Goal: Task Accomplishment & Management: Manage account settings

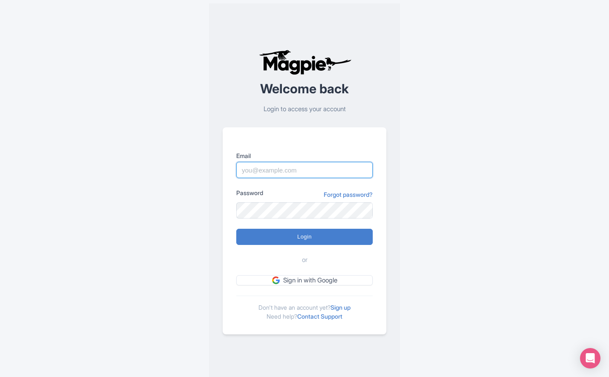
click at [306, 168] on input "Email" at bounding box center [304, 170] width 136 height 16
type input "benn.scully@sportswhereiam.com"
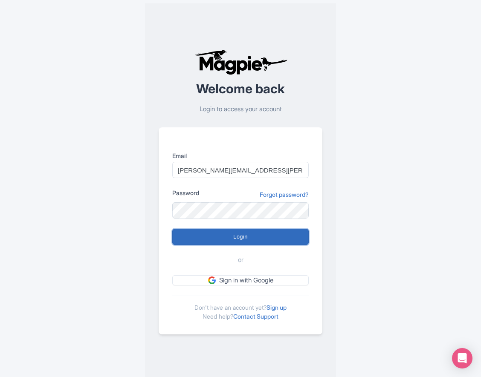
click at [234, 231] on input "Login" at bounding box center [240, 237] width 136 height 16
type input "Logging in..."
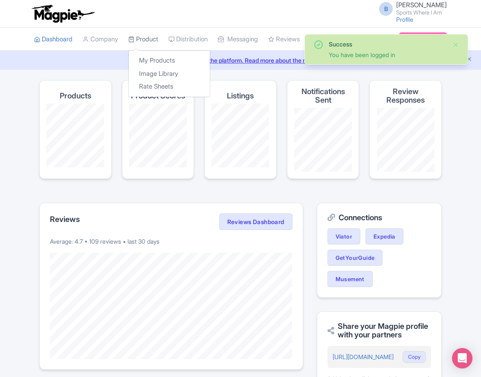
click at [155, 36] on link "Product" at bounding box center [143, 39] width 30 height 23
click at [161, 61] on link "My Products" at bounding box center [169, 60] width 81 height 13
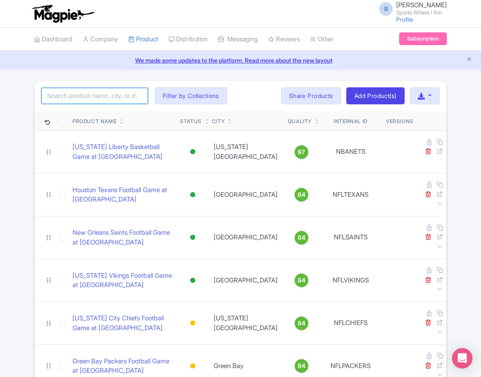
click at [88, 93] on input "search" at bounding box center [94, 96] width 107 height 16
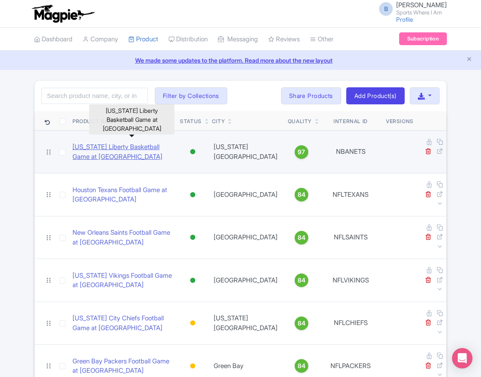
click at [107, 145] on link "New York Liberty Basketball Game at Barclays Center" at bounding box center [122, 151] width 101 height 19
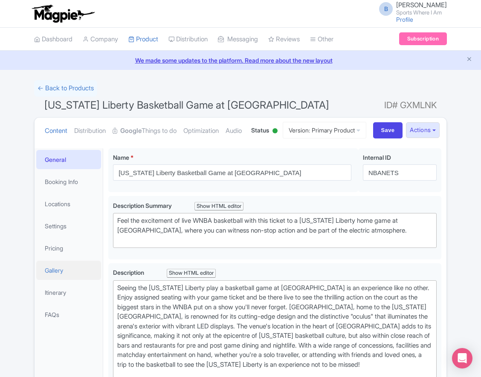
click at [70, 280] on link "Gallery" at bounding box center [68, 270] width 65 height 19
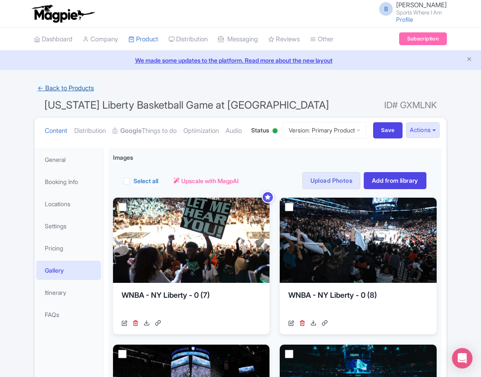
click at [69, 89] on link "← Back to Products" at bounding box center [65, 88] width 63 height 17
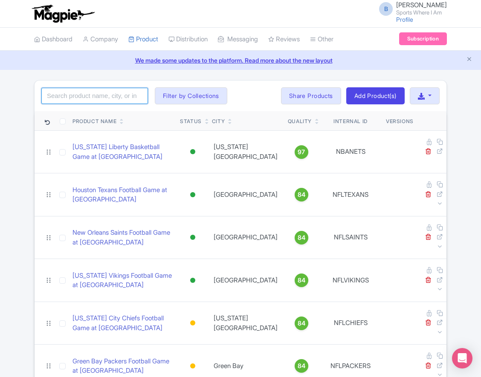
click at [78, 100] on input "search" at bounding box center [94, 96] width 107 height 16
type input "winnipeg jets"
click button "Search" at bounding box center [0, 0] width 0 height 0
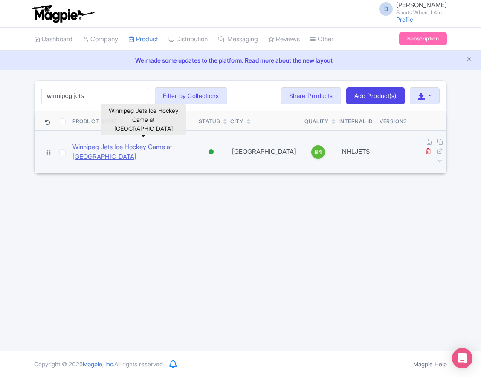
click at [92, 146] on link "Winnipeg Jets Ice Hockey Game at [GEOGRAPHIC_DATA]" at bounding box center [131, 151] width 119 height 19
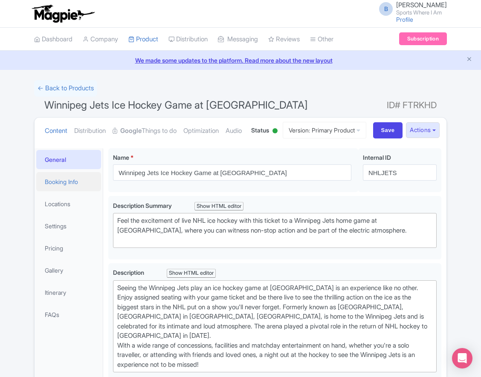
click at [74, 191] on link "Booking Info" at bounding box center [68, 181] width 65 height 19
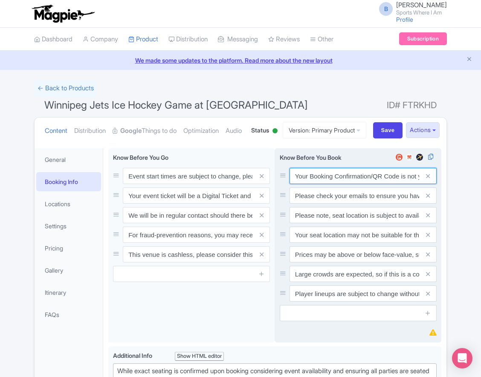
click at [344, 184] on input "Your Booking Confirmation/QR Code is not your entry ticket - your tickets and s…" at bounding box center [362, 176] width 147 height 16
paste input "PDF/QR Code is not your entry ticket - your digital tickets and seating details…"
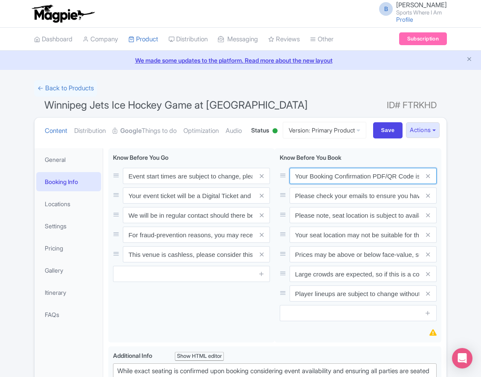
scroll to position [0, 249]
type input "Your Booking Confirmation PDF/QR Code is not your entry ticket - your digital t…"
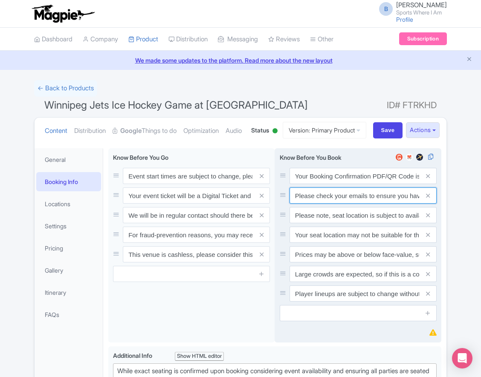
click at [350, 204] on input "Please check your emails to ensure you have accepted your mobile ticket prior t…" at bounding box center [362, 196] width 147 height 16
paste input "Entry tickets will be delivered via a digital ticketing provider selected by th…"
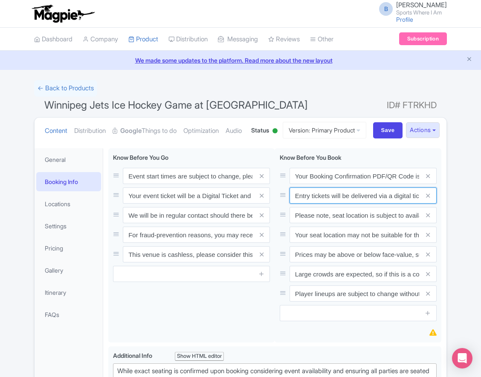
scroll to position [0, 319]
type input "Entry tickets will be delivered via a digital ticketing provider selected by th…"
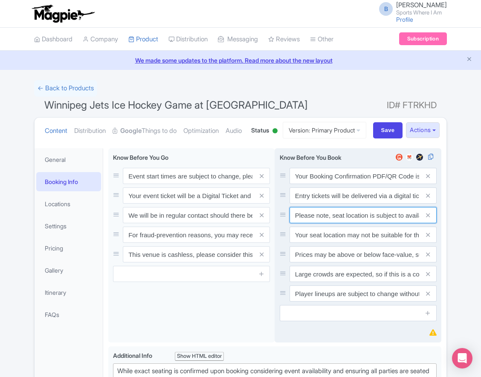
click at [359, 223] on input "Please note, seat location is subject to availability, based on the quantity of…" at bounding box center [362, 215] width 147 height 16
paste input "Ticket prices may be above or below face-value, subject to the popularity of th…"
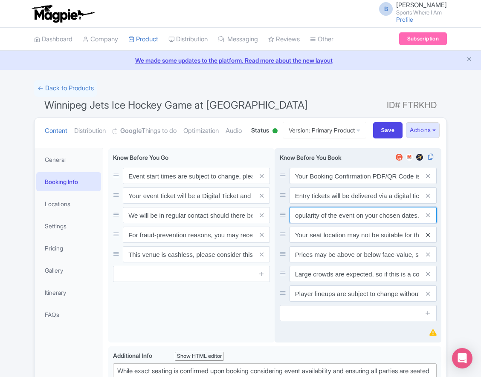
type input "Ticket prices may be above or below face-value, subject to the popularity of th…"
click at [427, 238] on icon at bounding box center [428, 235] width 4 height 6
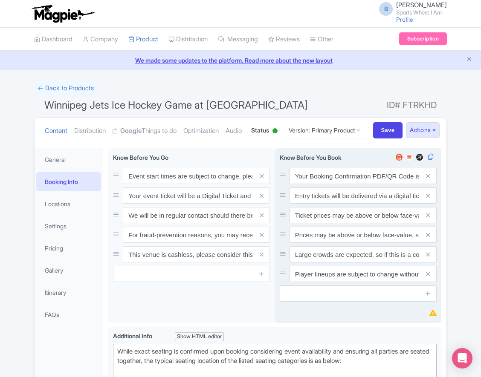
click at [427, 238] on icon at bounding box center [428, 235] width 4 height 6
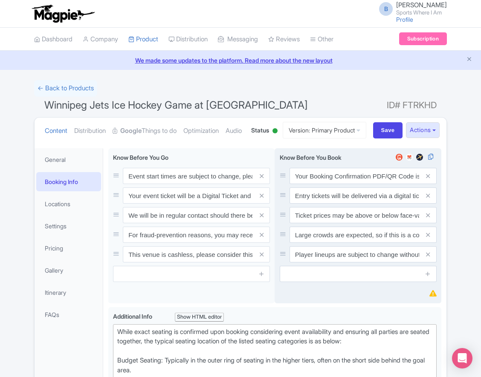
click at [427, 238] on icon at bounding box center [428, 235] width 4 height 6
click at [427, 258] on icon at bounding box center [428, 254] width 4 height 6
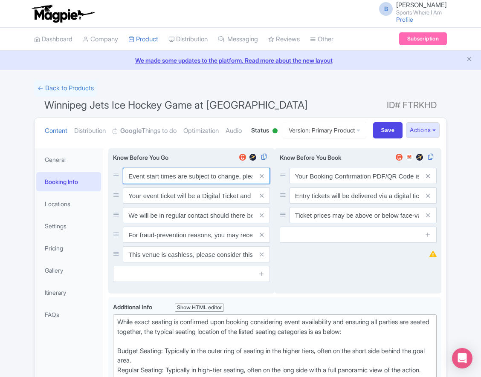
click at [170, 184] on input "Event start times are subject to change, please check these closer to the event…" at bounding box center [196, 176] width 147 height 16
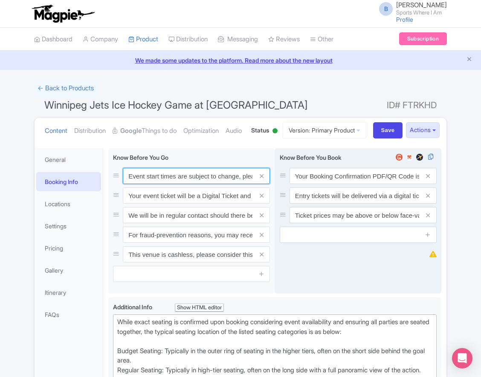
paste input ". We will be in regular contact should there be any updates or changes ahead of…"
type input "Event start times are subject to change. We will be in regular contact should t…"
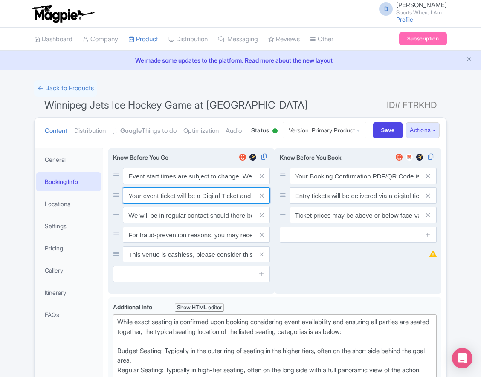
click at [191, 204] on input "Your event ticket will be a Digital Ticket and is separate from your booking co…" at bounding box center [196, 196] width 147 height 16
paste input "ntry"
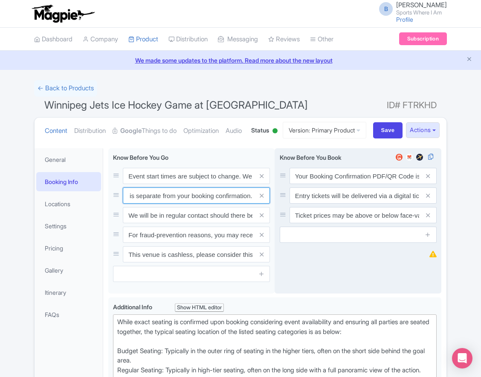
type input "Your entry ticket will be a Digital Ticket and is separate from your booking co…"
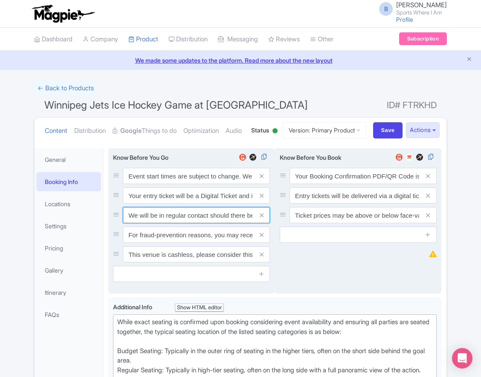
click at [200, 223] on input "We will be in regular contact should there be any updates or changes ahead of y…" at bounding box center [196, 215] width 147 height 16
paste input "For fraud-prevention reasons, most tickets are delivered between 1-3 days prior…"
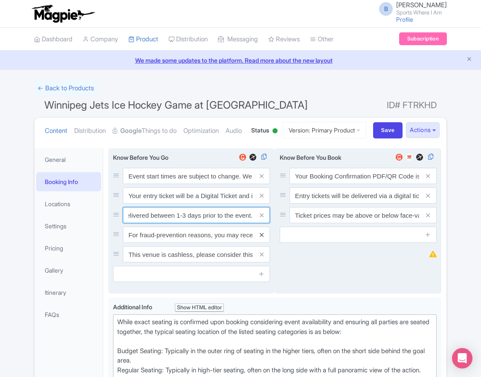
type input "For fraud-prevention reasons, most tickets are delivered between 1-3 days prior…"
click at [260, 238] on icon at bounding box center [262, 235] width 4 height 6
click at [260, 258] on icon at bounding box center [262, 254] width 4 height 6
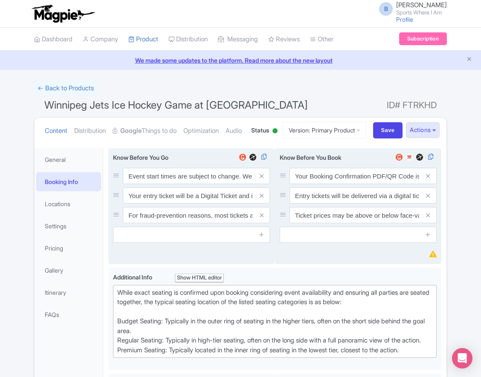
click at [260, 238] on icon at bounding box center [261, 234] width 6 height 6
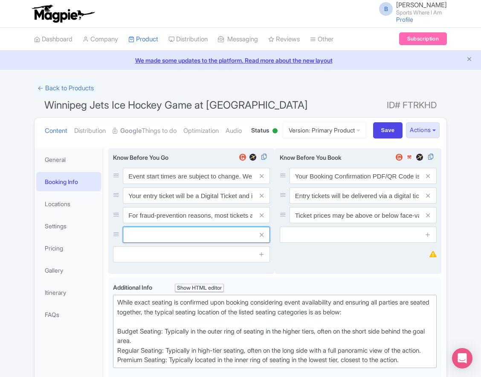
click at [198, 243] on input "text" at bounding box center [196, 235] width 147 height 16
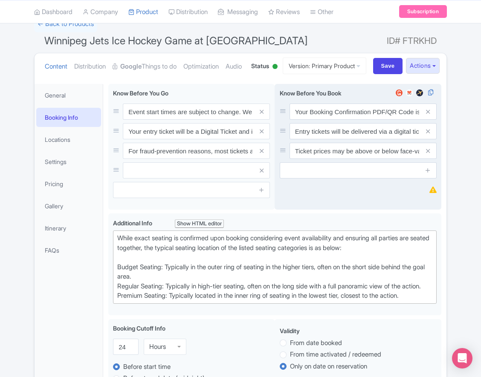
scroll to position [156, 0]
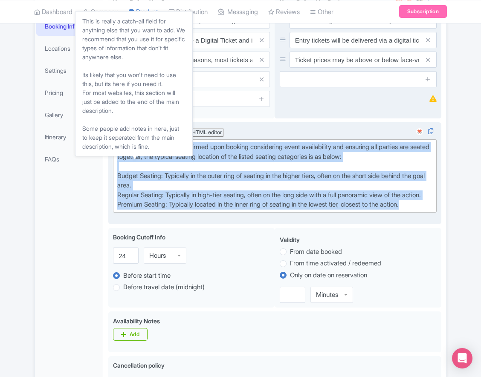
drag, startPoint x: 430, startPoint y: 244, endPoint x: 137, endPoint y: 168, distance: 303.1
click at [137, 168] on div "Additional Info i Show HTML editor Bold Italic Strikethrough Link Heading Quote…" at bounding box center [275, 169] width 324 height 85
paste trix-editor "Upper Goal: Located in the upper tiers of seating behind the goals at either en…"
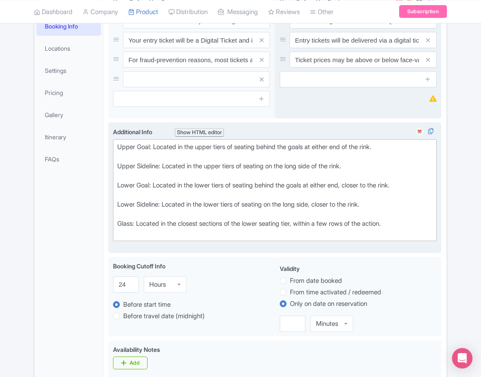
type trix-editor "<div>Upper Goal: Located in the upper tiers of seating behind the goals at eith…"
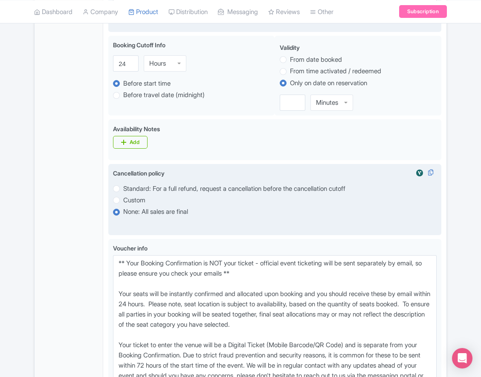
scroll to position [488, 0]
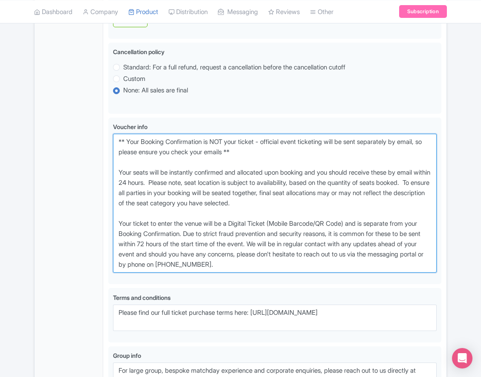
drag, startPoint x: 281, startPoint y: 299, endPoint x: 51, endPoint y: 162, distance: 268.0
click at [51, 162] on div "General Booking Info Locations Settings Pricing Gallery Itinerary FAQs Winnipeg…" at bounding box center [241, 45] width 412 height 781
paste textarea "entry ticket - official event ticketing will be sent separately by email, so pl…"
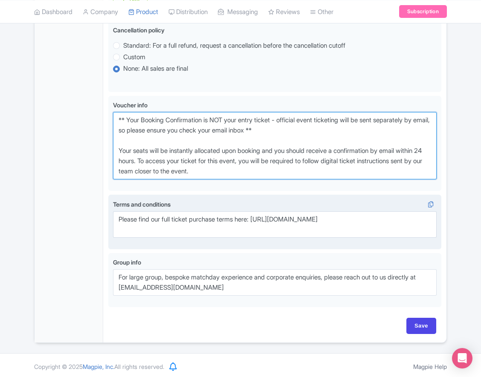
scroll to position [545, 0]
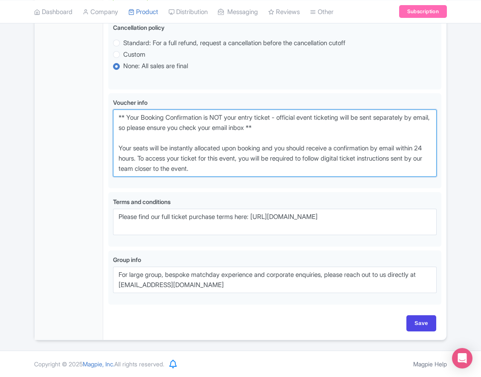
type textarea "** Your Booking Confirmation is NOT your entry ticket - official event ticketin…"
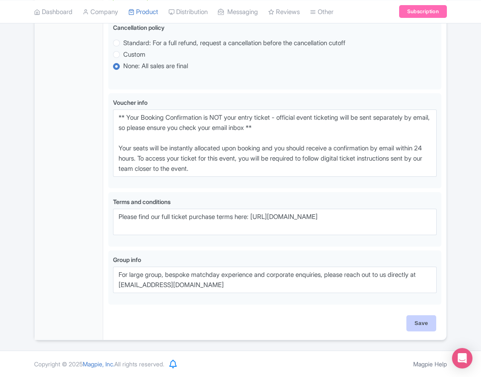
drag, startPoint x: 425, startPoint y: 334, endPoint x: 420, endPoint y: 326, distance: 9.2
click at [425, 333] on div "Save" at bounding box center [274, 327] width 333 height 25
click at [420, 326] on input "Save" at bounding box center [421, 323] width 30 height 16
type input "Saving..."
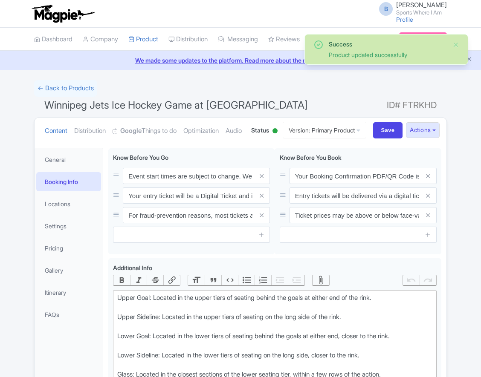
scroll to position [181, 0]
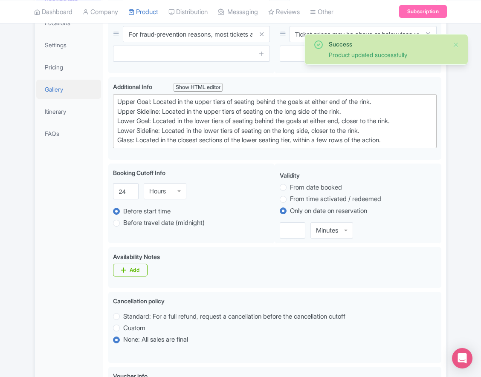
click at [56, 99] on link "Gallery" at bounding box center [68, 89] width 65 height 19
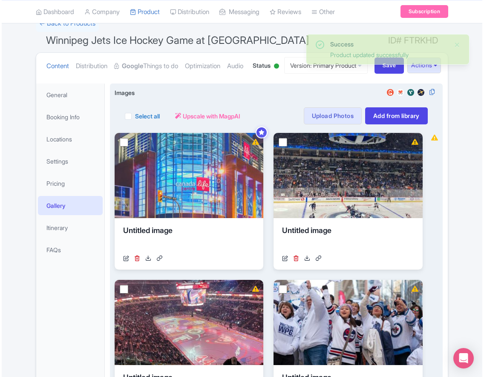
scroll to position [0, 0]
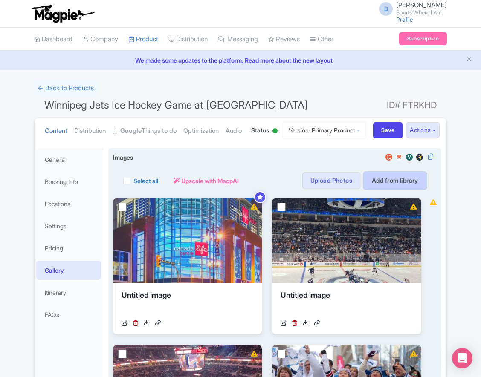
click at [408, 189] on link "Add from library" at bounding box center [395, 180] width 63 height 17
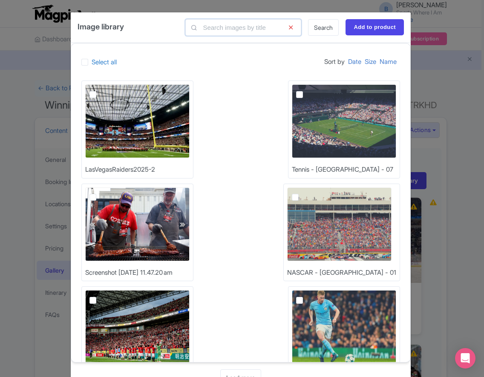
click at [218, 25] on input "text" at bounding box center [243, 27] width 116 height 17
type input "nhl"
click at [323, 30] on link "Search" at bounding box center [323, 27] width 31 height 17
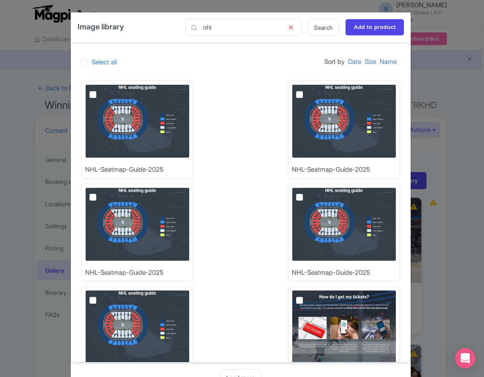
click at [100, 90] on label at bounding box center [100, 90] width 0 height 0
click at [100, 90] on input "checkbox" at bounding box center [103, 87] width 6 height 6
checkbox input "true"
click at [371, 22] on input "Add to product" at bounding box center [375, 27] width 58 height 16
type input "Adding..."
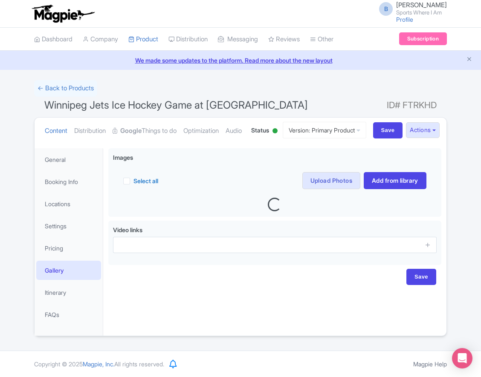
scroll to position [30, 0]
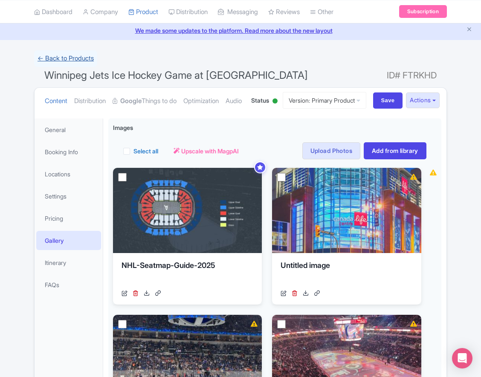
click at [77, 61] on link "← Back to Products" at bounding box center [65, 58] width 63 height 17
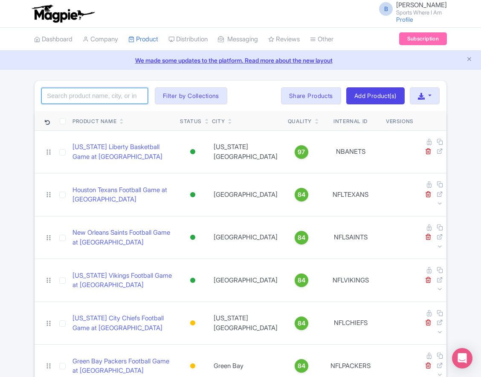
click at [84, 99] on input "search" at bounding box center [94, 96] width 107 height 16
type input "chicago bears"
click button "Search" at bounding box center [0, 0] width 0 height 0
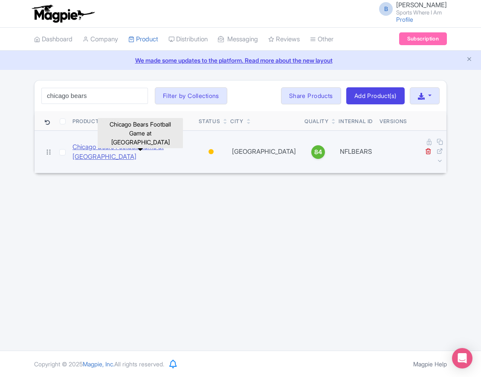
click at [113, 150] on link "Chicago Bears Football Game at [GEOGRAPHIC_DATA]" at bounding box center [131, 151] width 119 height 19
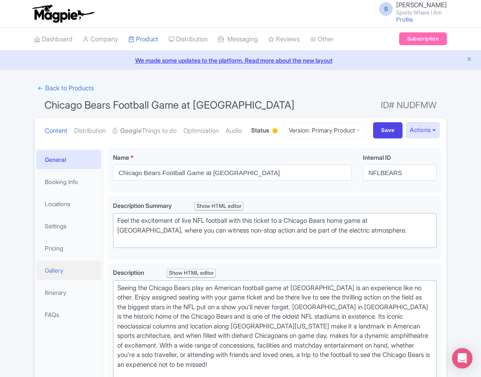
click at [64, 280] on link "Gallery" at bounding box center [68, 270] width 65 height 19
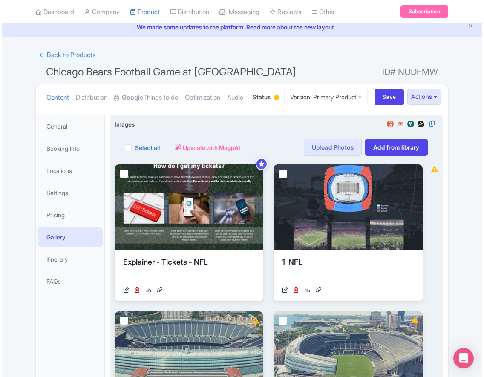
scroll to position [34, 0]
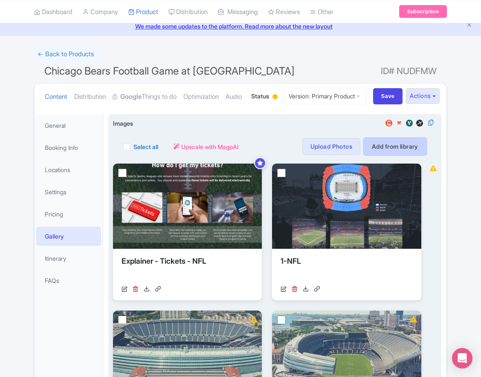
click at [390, 155] on link "Add from library" at bounding box center [395, 146] width 63 height 17
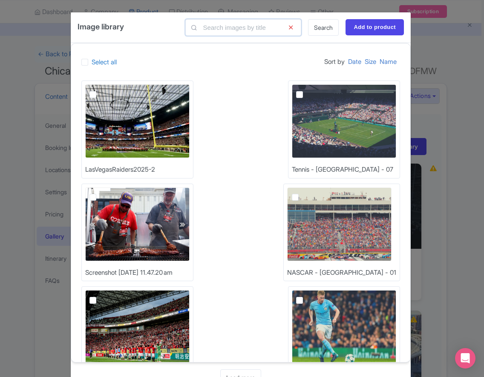
click at [226, 26] on input "text" at bounding box center [243, 27] width 116 height 17
type input "nfl"
click at [318, 33] on link "Search" at bounding box center [323, 27] width 31 height 17
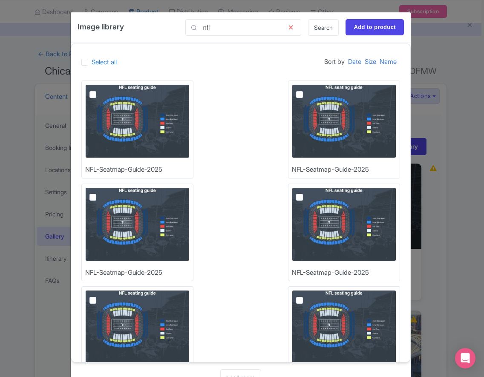
click at [100, 90] on label at bounding box center [100, 90] width 0 height 0
click at [100, 90] on input "checkbox" at bounding box center [103, 87] width 6 height 6
checkbox input "true"
click at [379, 29] on input "Add to product" at bounding box center [375, 27] width 58 height 16
type input "Adding..."
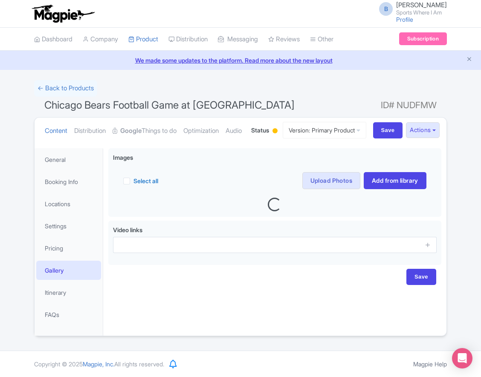
scroll to position [30, 0]
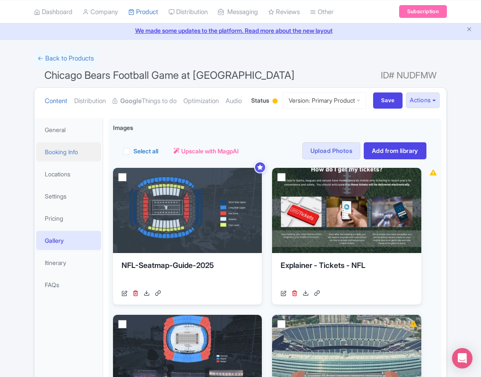
click at [55, 162] on link "Booking Info" at bounding box center [68, 151] width 65 height 19
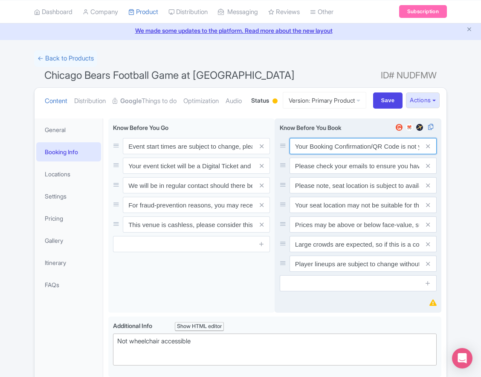
click at [350, 154] on input "Your Booking Confirmation/QR Code is not your entry ticket - your tickets and s…" at bounding box center [362, 146] width 147 height 16
paste input "PDF/QR Code is not your entry ticket - your digital tickets and seating details…"
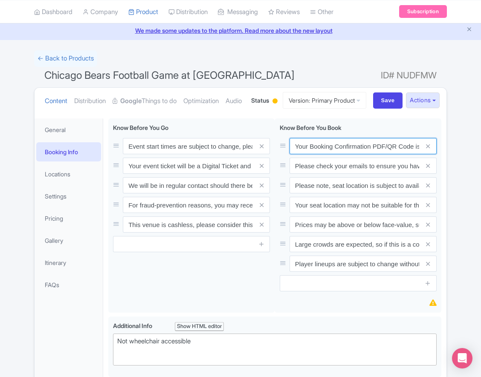
scroll to position [0, 249]
type input "Your Booking Confirmation PDF/QR Code is not your entry ticket - your digital t…"
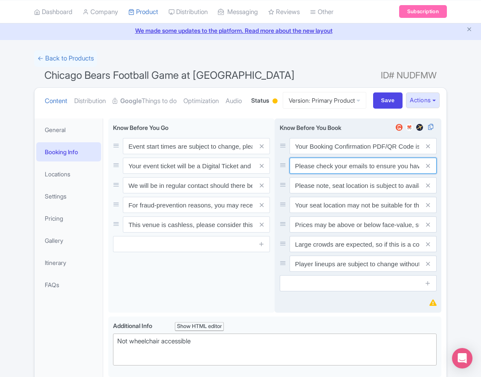
click at [347, 174] on input "Please check your emails to ensure you have accepted your mobile ticket prior t…" at bounding box center [362, 166] width 147 height 16
paste input "Entry tickets will be delivered via a digital ticketing provider selected by th…"
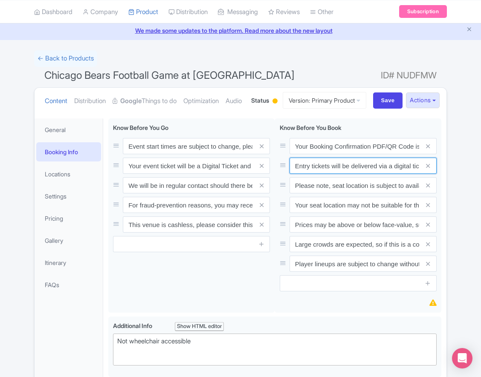
scroll to position [0, 319]
type input "Entry tickets will be delivered via a digital ticketing provider selected by th…"
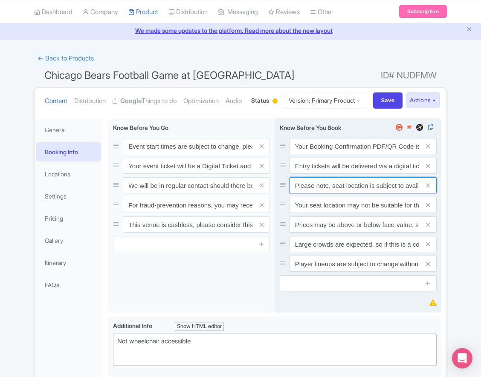
click at [338, 194] on input "Please note, seat location is subject to availability, based on the quantity of…" at bounding box center [362, 185] width 147 height 16
paste input "Ticket prices may be above or below face-value, subject to the popularity of th…"
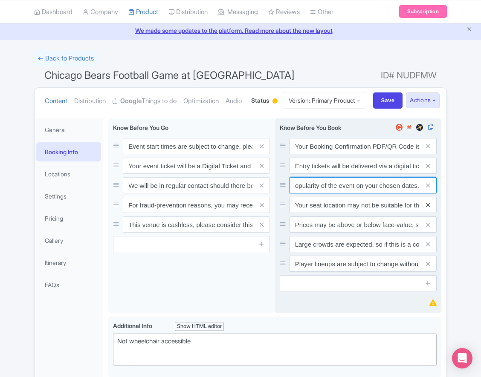
type input "Ticket prices may be above or below face-value, subject to the popularity of th…"
click at [428, 208] on icon at bounding box center [428, 205] width 4 height 6
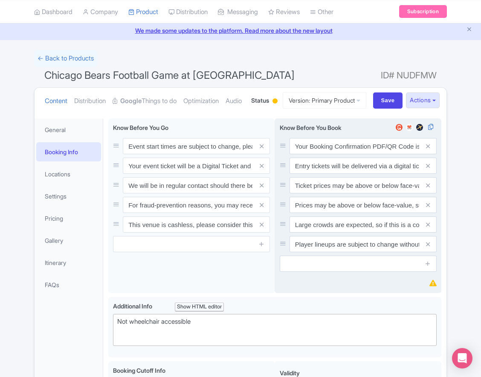
click at [428, 208] on icon at bounding box center [428, 205] width 4 height 6
click at [428, 228] on icon at bounding box center [428, 225] width 4 height 6
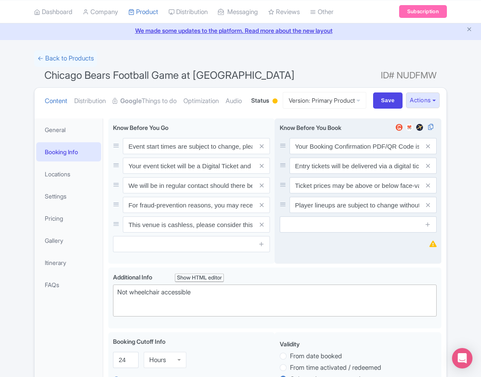
click at [428, 208] on icon at bounding box center [428, 205] width 4 height 6
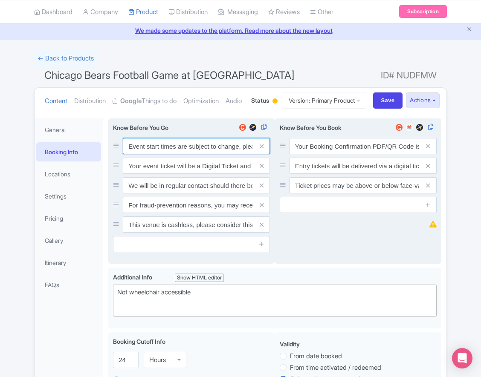
click at [185, 154] on input "Event start times are subject to change, please check these closer to the event…" at bounding box center [196, 146] width 147 height 16
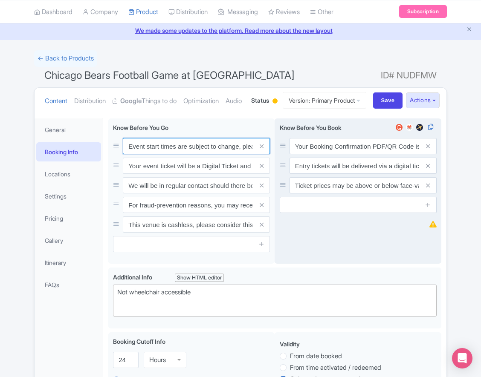
paste input ". We will be in regular contact should there be any updates or changes ahead of…"
type input "Event start times are subject to change. We will be in regular contact should t…"
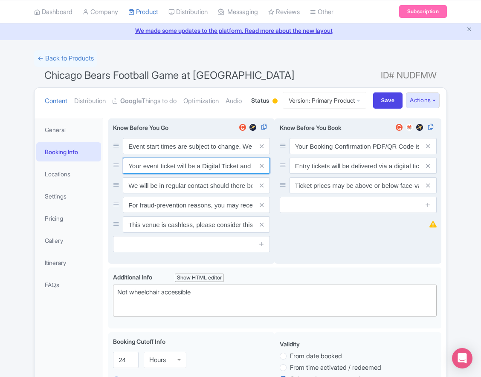
click at [176, 174] on input "Your event ticket will be a Digital Ticket and is separate from your booking co…" at bounding box center [196, 166] width 147 height 16
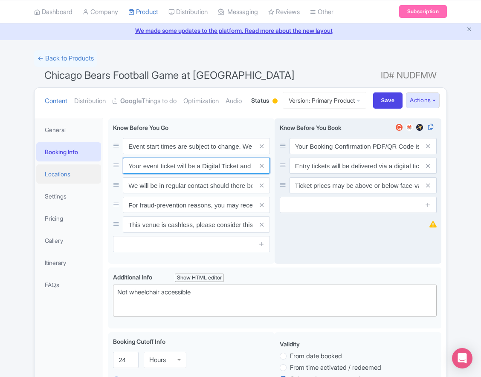
paste input "ntry"
type input "Your entry ticket will be a Digital Ticket and is separate from your booking co…"
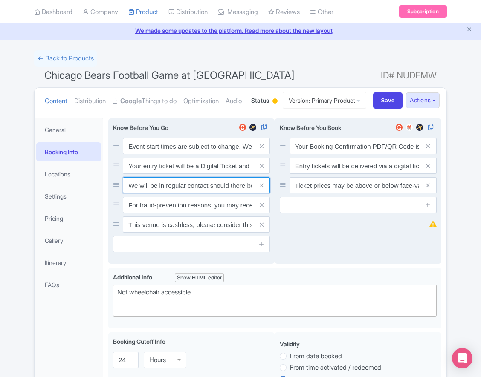
click at [186, 194] on input "We will be in regular contact should there be any updates or changes ahead of y…" at bounding box center [196, 185] width 147 height 16
paste input "For fraud-prevention reasons, most tickets are delivered between 1-3 days prior…"
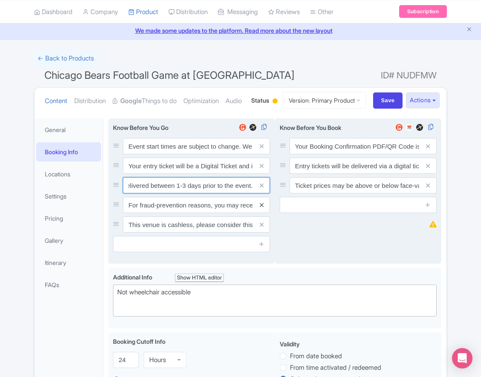
type input "For fraud-prevention reasons, most tickets are delivered between 1-3 days prior…"
click at [260, 208] on icon at bounding box center [262, 205] width 4 height 6
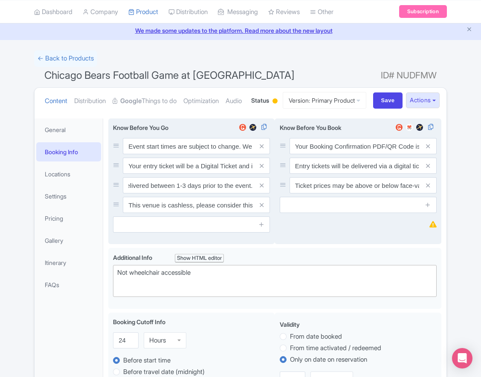
scroll to position [0, 0]
click at [260, 208] on icon at bounding box center [262, 205] width 4 height 6
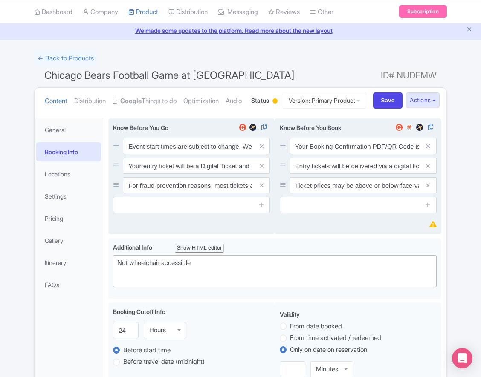
scroll to position [42, 0]
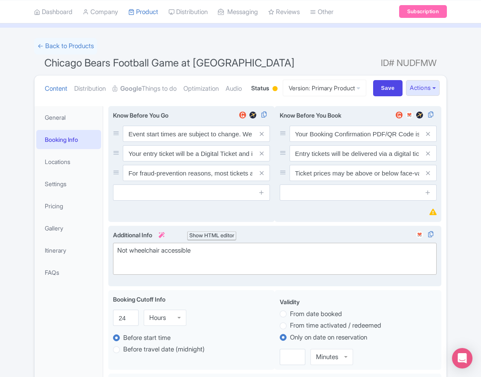
click at [148, 265] on div "Not wheelchair accessible" at bounding box center [274, 255] width 315 height 19
paste trix-editor "Short Side Upper: Located in the outer ring of seating in the higher tiers behi…"
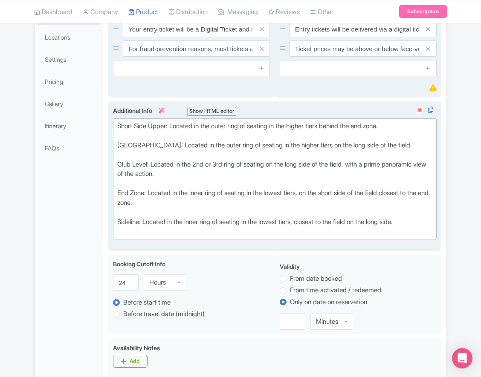
scroll to position [171, 0]
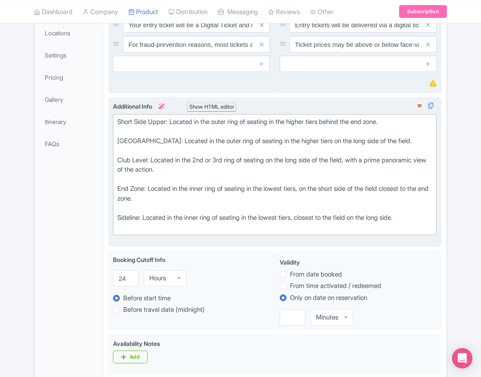
type trix-editor "<div>Short Side Upper: Located in the outer ring of seating in the higher tiers…"
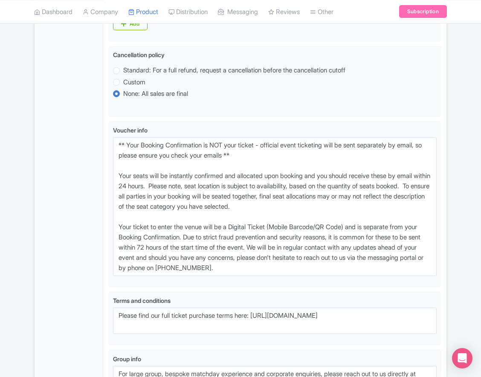
scroll to position [519, 0]
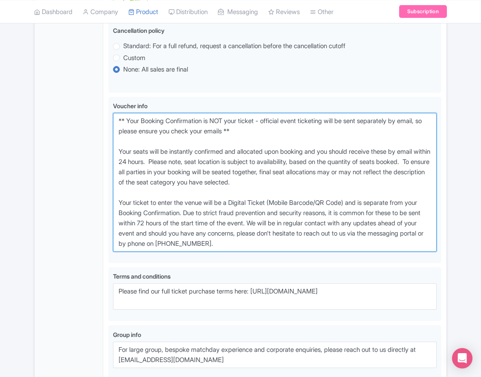
drag, startPoint x: 284, startPoint y: 276, endPoint x: 69, endPoint y: 144, distance: 252.8
click at [69, 144] on div "General Booking Info Locations Settings Pricing Gallery Itinerary FAQs Event st…" at bounding box center [241, 19] width 412 height 791
paste textarea "entry ticket - official event ticketing will be sent separately by email, so pl…"
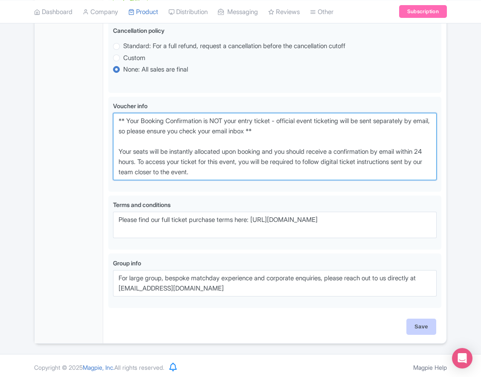
type textarea "** Your Booking Confirmation is NOT your entry ticket - official event ticketin…"
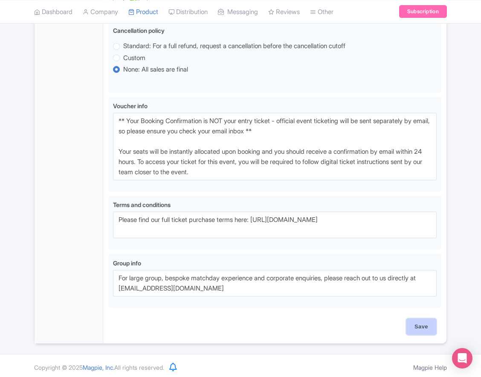
click at [412, 335] on input "Save" at bounding box center [421, 327] width 30 height 16
type input "Saving..."
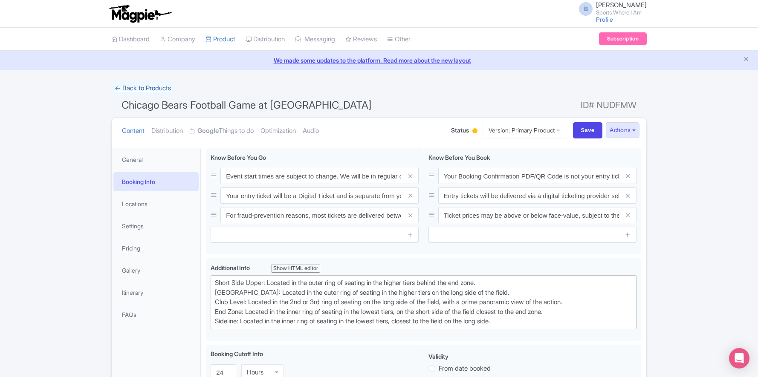
click at [154, 89] on link "← Back to Products" at bounding box center [142, 88] width 63 height 17
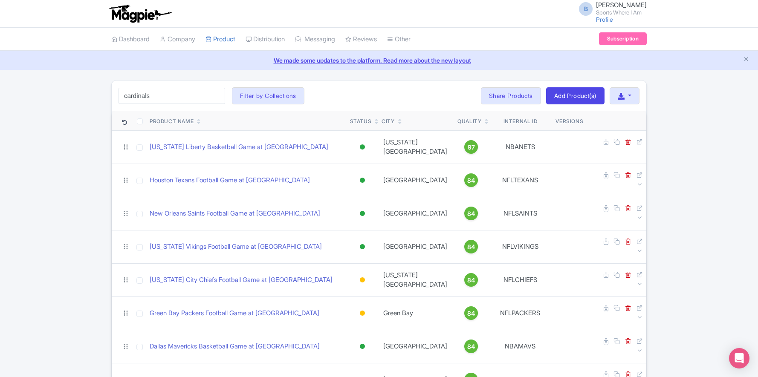
type input "cardinals"
click button "Search" at bounding box center [0, 0] width 0 height 0
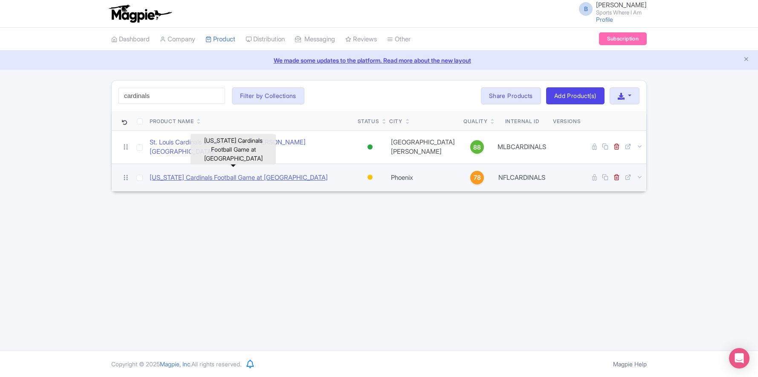
click at [194, 173] on link "Arizona Cardinals Football Game at State Farm Stadium" at bounding box center [239, 178] width 178 height 10
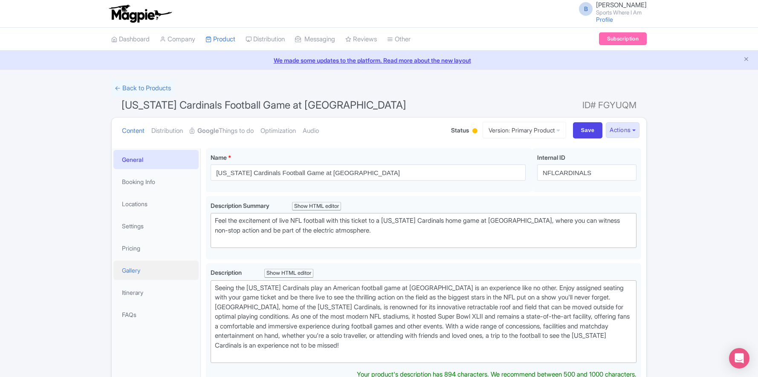
click at [149, 274] on link "Gallery" at bounding box center [155, 270] width 85 height 19
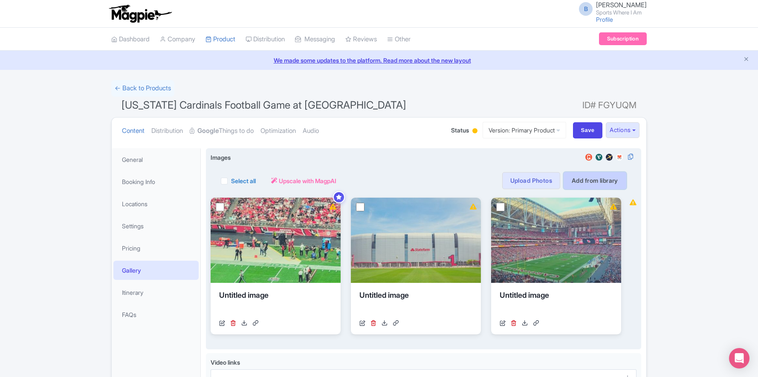
click at [601, 179] on link "Add from library" at bounding box center [595, 180] width 63 height 17
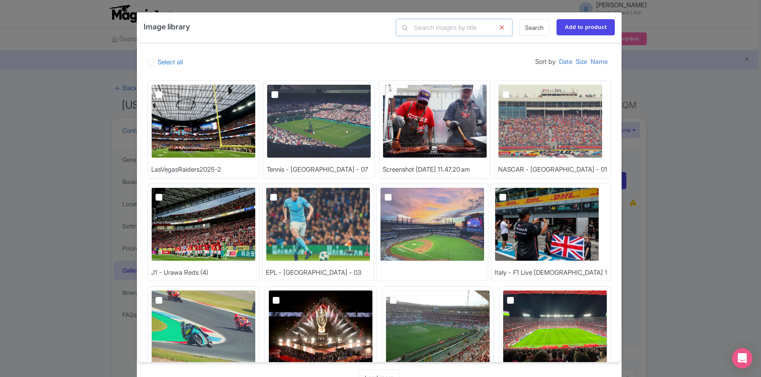
click at [446, 34] on input "text" at bounding box center [454, 27] width 116 height 17
type input "nfl"
click at [530, 26] on link "Search" at bounding box center [534, 27] width 31 height 17
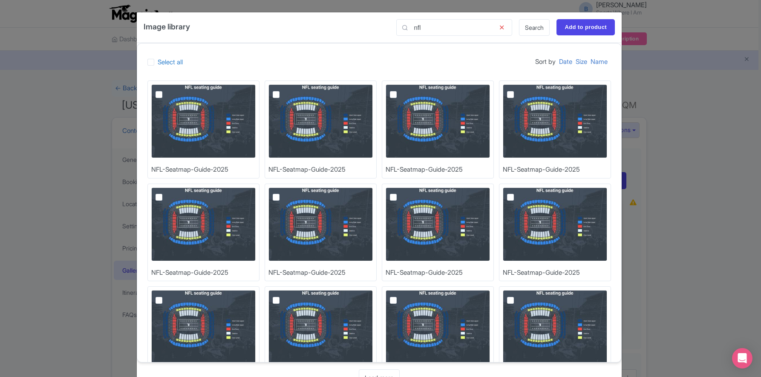
click at [236, 104] on img at bounding box center [203, 121] width 104 height 74
click at [171, 90] on input "checkbox" at bounding box center [169, 87] width 6 height 6
checkbox input "true"
click at [579, 27] on input "Add to product" at bounding box center [586, 27] width 58 height 16
type input "Adding..."
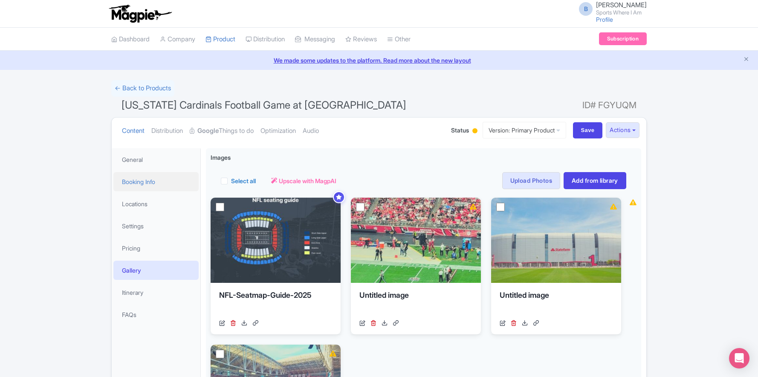
click at [147, 182] on link "Booking Info" at bounding box center [155, 181] width 85 height 19
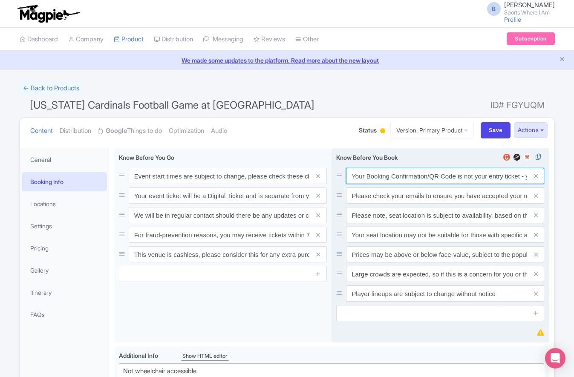
click at [377, 176] on input "Your Booking Confirmation/QR Code is not your entry ticket - your tickets and s…" at bounding box center [445, 176] width 198 height 16
paste input "PDF/QR Code is not your entry ticket - your digital tickets and seating details…"
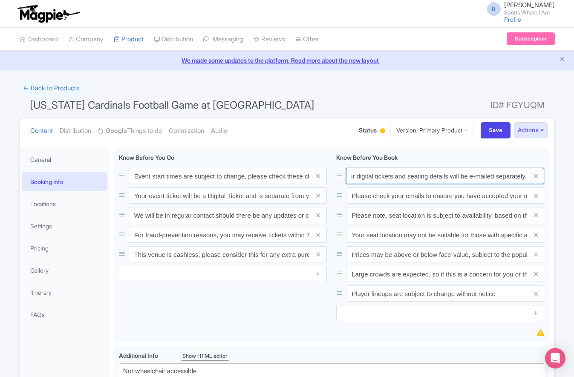
type input "Your Booking Confirmation PDF/QR Code is not your entry ticket - your digital t…"
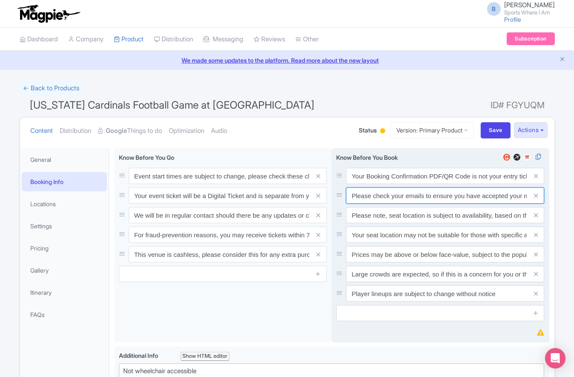
click at [434, 197] on input "Please check your emails to ensure you have accepted your mobile ticket prior t…" at bounding box center [445, 196] width 198 height 16
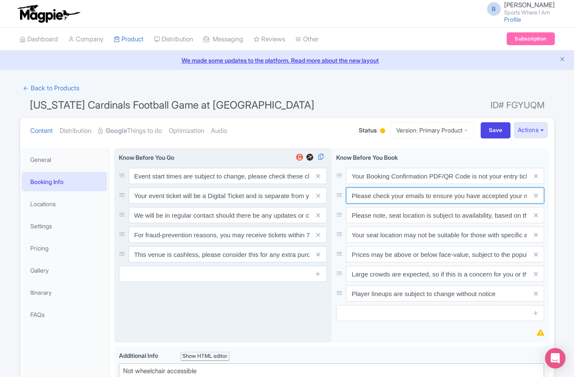
paste input "Entry tickets will be delivered via a digital ticketing provider selected by th…"
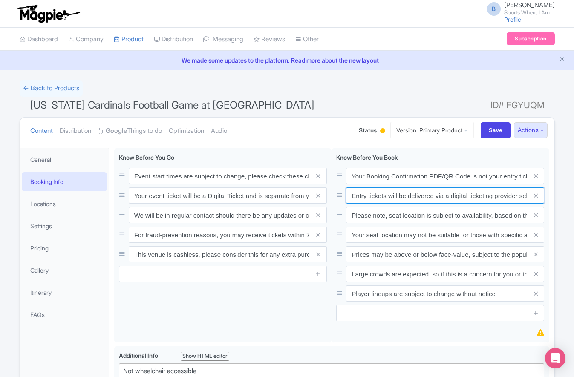
scroll to position [0, 269]
type input "Entry tickets will be delivered via a digital ticketing provider selected by th…"
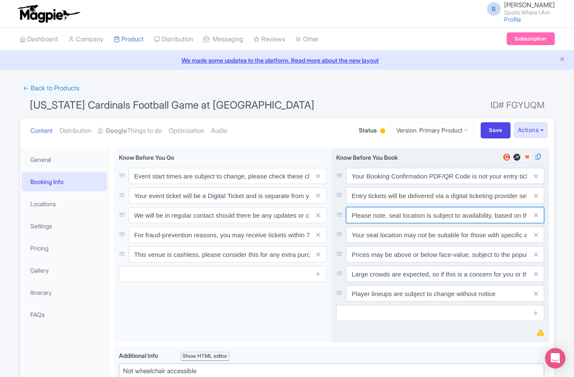
click at [387, 213] on input "Please note, seat location is subject to availability, based on the quantity of…" at bounding box center [445, 215] width 198 height 16
paste input "Ticket prices may be above or below face-value, subject to the popularity of th…"
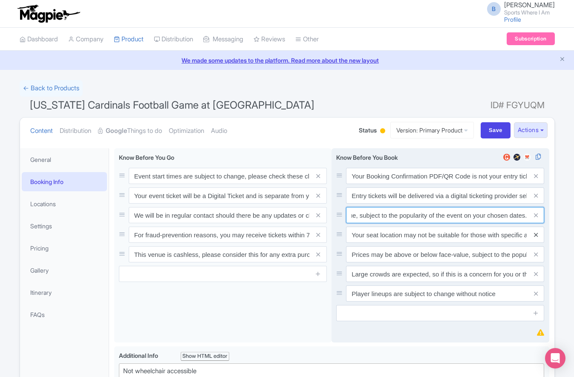
type input "Ticket prices may be above or below face-value, subject to the popularity of th…"
click at [536, 234] on icon at bounding box center [536, 235] width 4 height 6
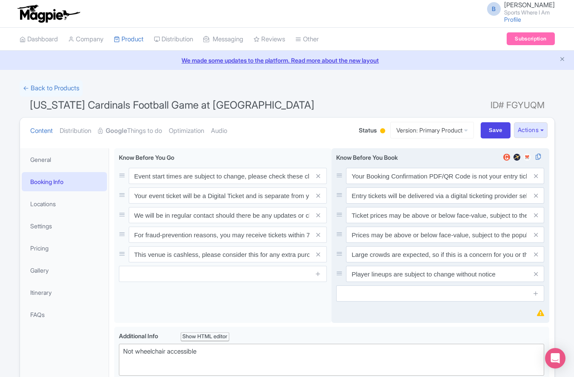
click at [536, 234] on icon at bounding box center [536, 235] width 4 height 6
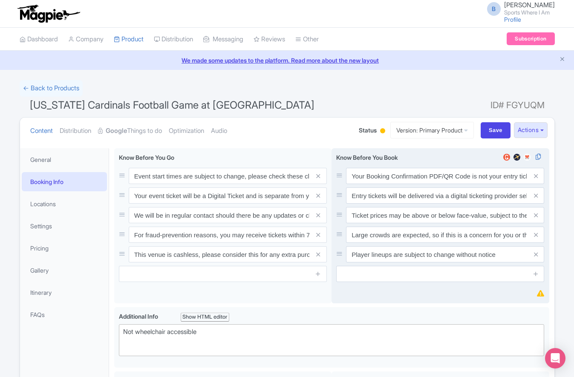
click at [536, 234] on icon at bounding box center [536, 235] width 4 height 6
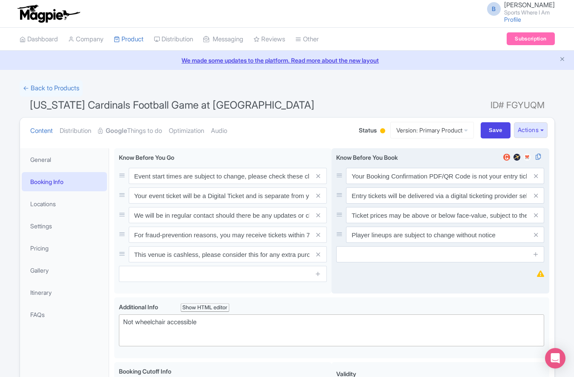
click at [536, 234] on icon at bounding box center [536, 235] width 4 height 6
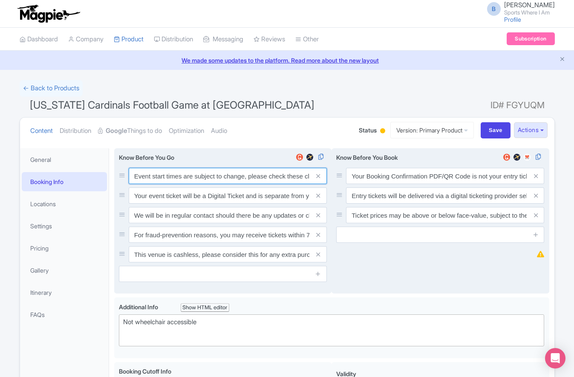
click at [225, 179] on input "Event start times are subject to change, please check these closer to the event…" at bounding box center [228, 176] width 198 height 16
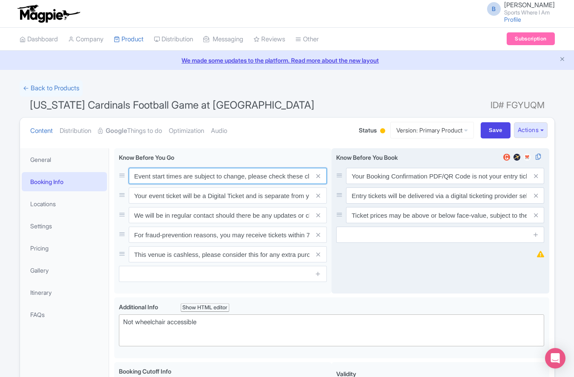
paste input ". We will be in regular contact should there be any updates or changes ahead of…"
type input "Event start times are subject to change. We will be in regular contact should t…"
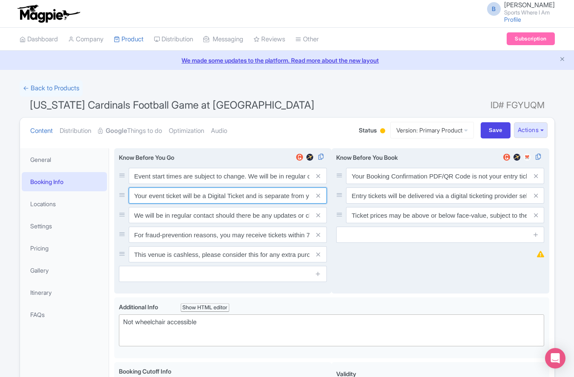
click at [237, 199] on input "Your event ticket will be a Digital Ticket and is separate from your booking co…" at bounding box center [228, 196] width 198 height 16
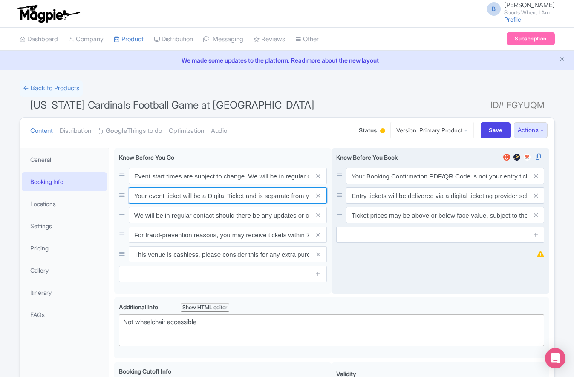
paste input "ntry"
type input "Your entry ticket will be a Digital Ticket and is separate from your booking co…"
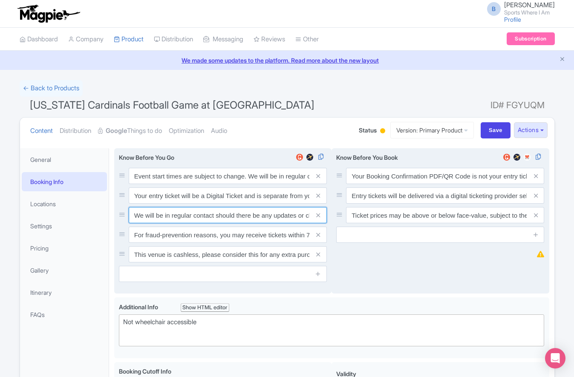
click at [257, 211] on input "We will be in regular contact should there be any updates or changes ahead of y…" at bounding box center [228, 215] width 198 height 16
paste input "For fraud-prevention reasons, most tickets are delivered between 1-3 days prior…"
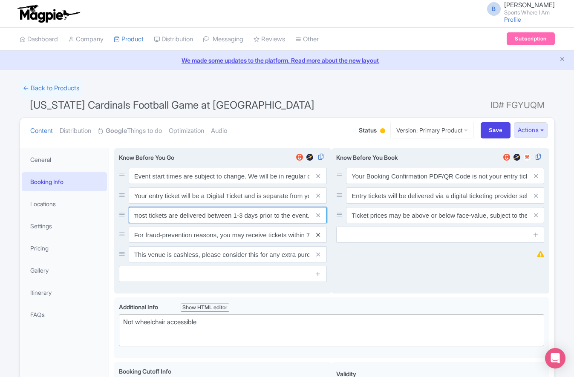
type input "For fraud-prevention reasons, most tickets are delivered between 1-3 days prior…"
click at [318, 233] on icon at bounding box center [318, 235] width 4 height 6
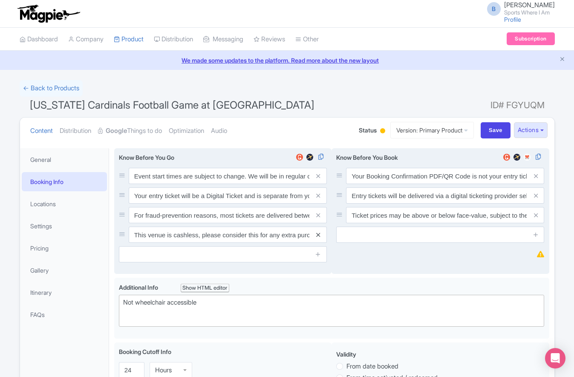
click at [318, 233] on icon at bounding box center [318, 235] width 4 height 6
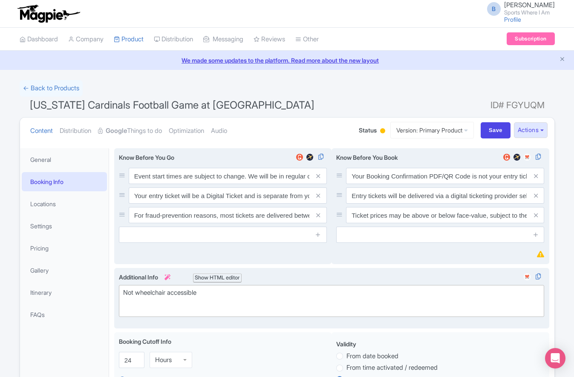
click at [173, 292] on div "Not wheelchair accessible" at bounding box center [331, 297] width 417 height 19
paste trix-editor "Short Side Upper: Located in the outer ring of seating in the higher tiers behi…"
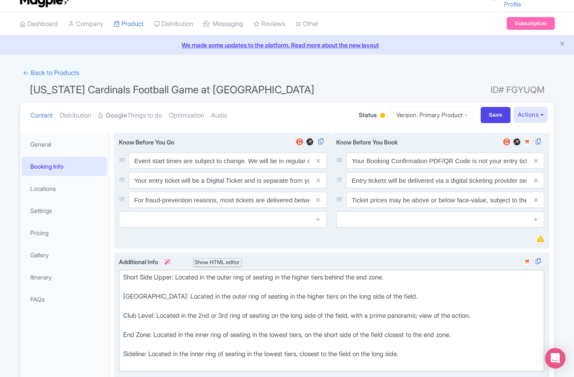
scroll to position [142, 0]
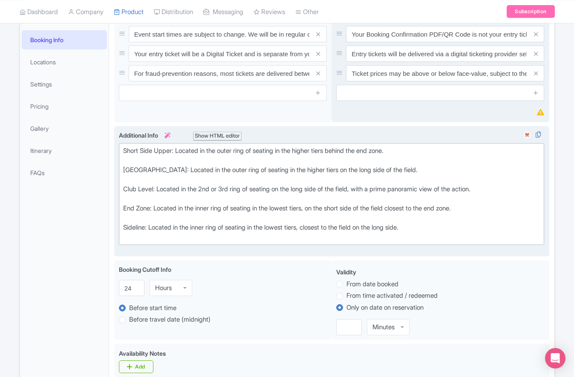
type trix-editor "<div>Short Side Upper: Located in the outer ring of seating in the higher tiers…"
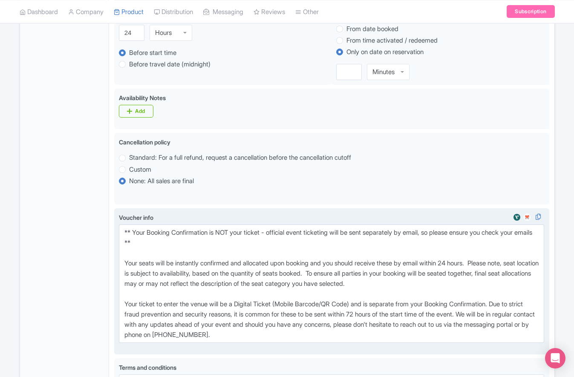
scroll to position [438, 0]
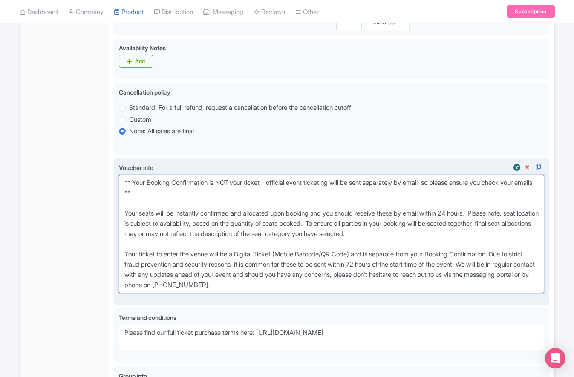
click at [265, 267] on textarea "** Your Booking Confirmation is NOT your ticket - official event ticketing will…" at bounding box center [332, 234] width 426 height 119
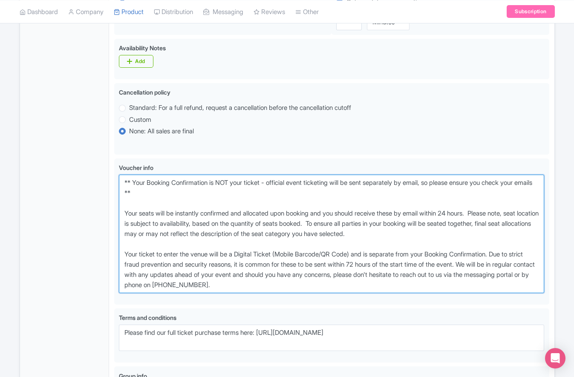
drag, startPoint x: 293, startPoint y: 287, endPoint x: 58, endPoint y: 168, distance: 263.5
click at [58, 168] on div "General Booking Info Locations Settings Pricing Gallery Itinerary FAQs Event st…" at bounding box center [287, 80] width 535 height 751
paste textarea "entry ticket - official event ticketing will be sent separately by email, so pl…"
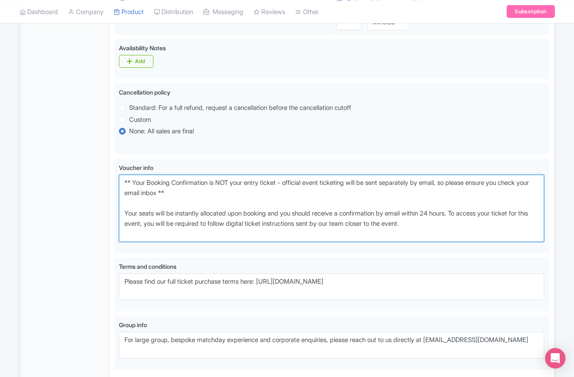
type textarea "** Your Booking Confirmation is NOT your entry ticket - official event ticketin…"
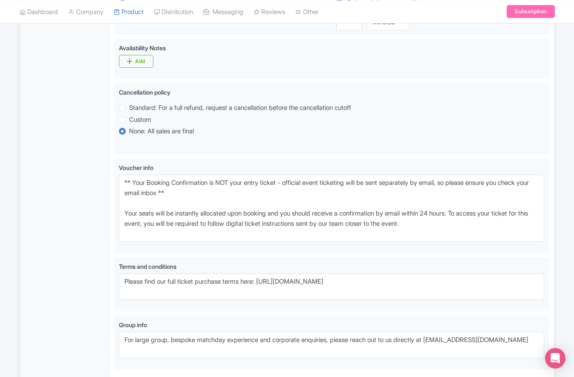
click at [72, 185] on div "General Booking Info Locations Settings Pricing Gallery Itinerary FAQs" at bounding box center [64, 58] width 89 height 695
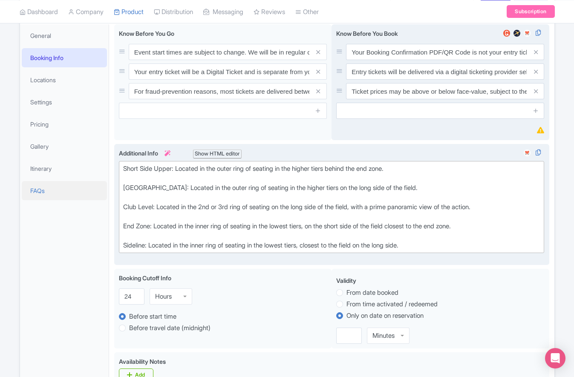
scroll to position [503, 0]
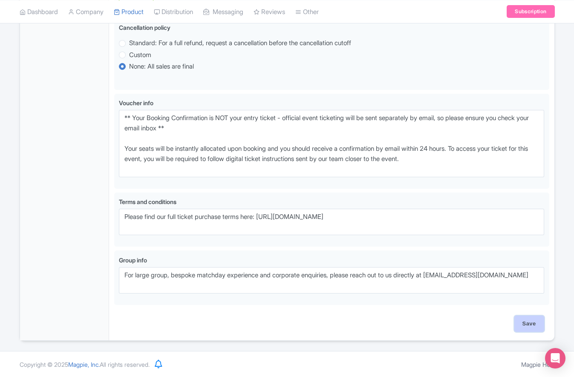
click at [530, 324] on input "Save" at bounding box center [529, 324] width 30 height 16
type input "Saving..."
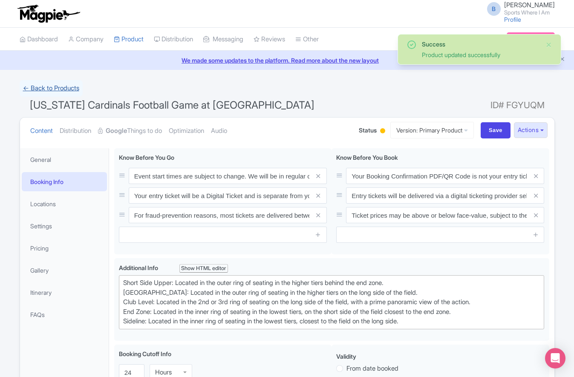
click at [58, 84] on link "← Back to Products" at bounding box center [51, 88] width 63 height 17
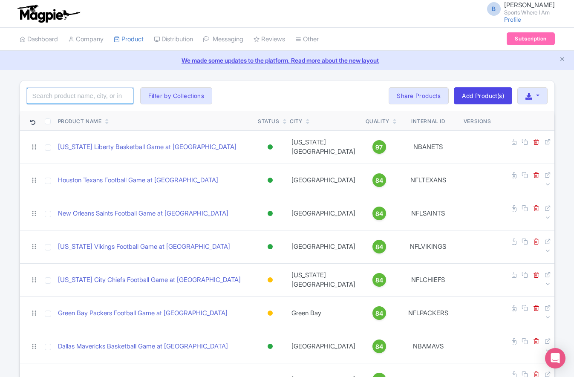
click at [76, 98] on input "search" at bounding box center [80, 96] width 107 height 16
type input "broncos"
click button "Search" at bounding box center [0, 0] width 0 height 0
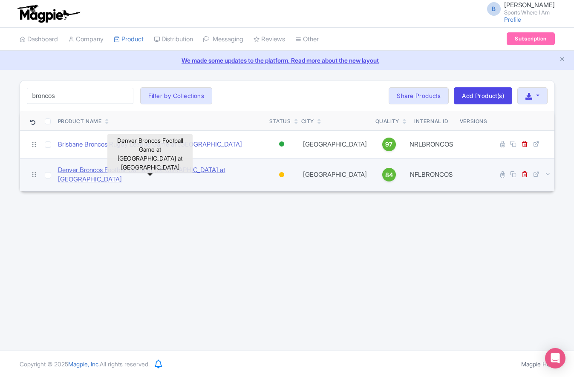
click at [130, 171] on link "Denver Broncos Football Game at [GEOGRAPHIC_DATA] at [GEOGRAPHIC_DATA]" at bounding box center [160, 174] width 205 height 19
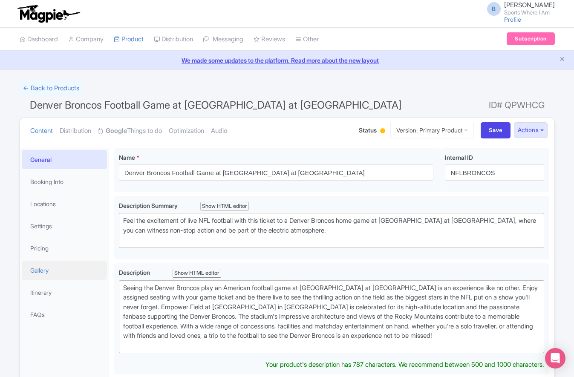
click at [56, 272] on link "Gallery" at bounding box center [64, 270] width 85 height 19
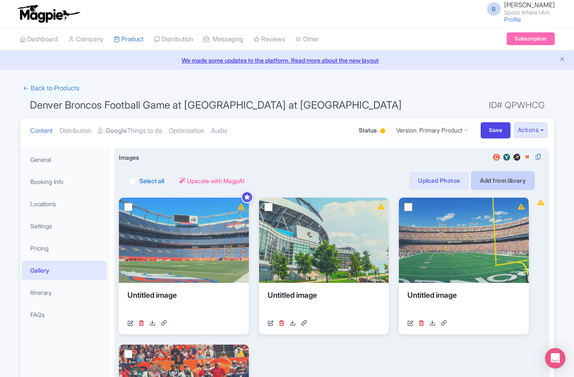
click at [500, 179] on link "Add from library" at bounding box center [503, 180] width 63 height 17
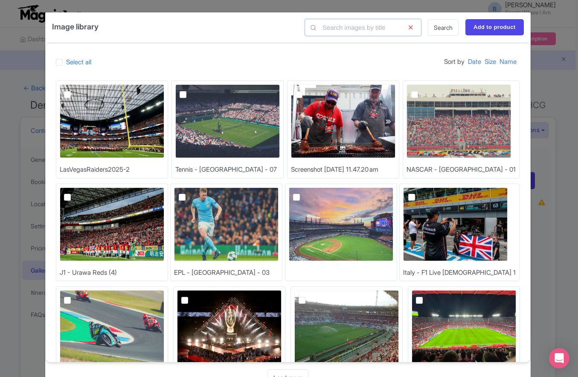
click at [367, 34] on input "text" at bounding box center [363, 27] width 116 height 17
type input "nfl"
click at [437, 24] on link "Search" at bounding box center [443, 27] width 31 height 17
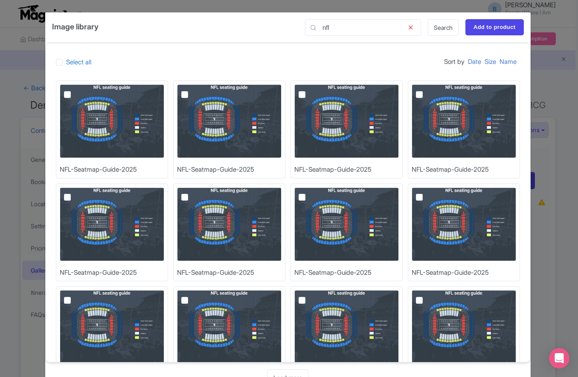
click at [60, 93] on img at bounding box center [112, 121] width 104 height 74
click at [74, 90] on input "checkbox" at bounding box center [77, 87] width 6 height 6
checkbox input "true"
click at [506, 30] on input "Add to product" at bounding box center [494, 27] width 58 height 16
type input "Adding..."
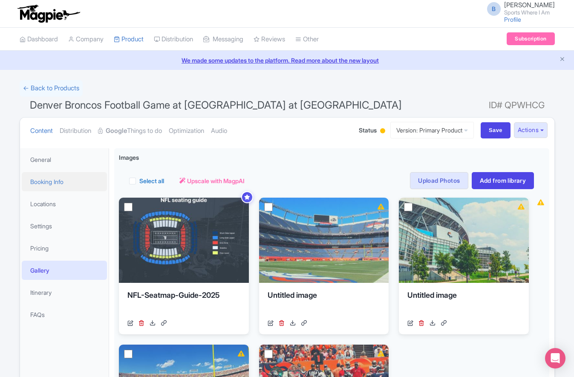
click at [62, 182] on link "Booking Info" at bounding box center [64, 181] width 85 height 19
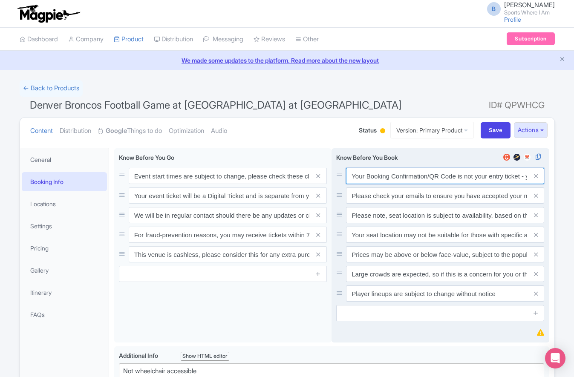
click at [389, 175] on input "Your Booking Confirmation/QR Code is not your entry ticket - your tickets and s…" at bounding box center [445, 176] width 198 height 16
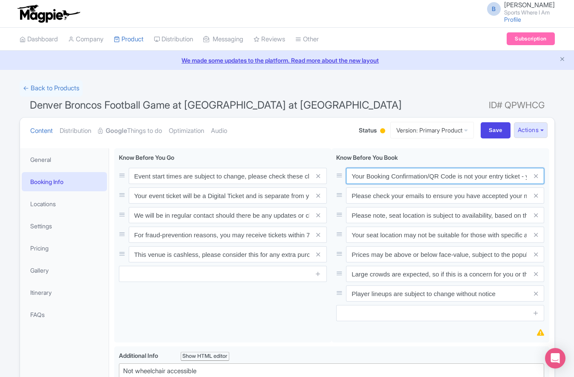
paste input "PDF/QR Code is not your entry ticket - your digital tickets and seating details…"
type input "Your Booking Confirmation PDF/QR Code is not your entry ticket - your digital t…"
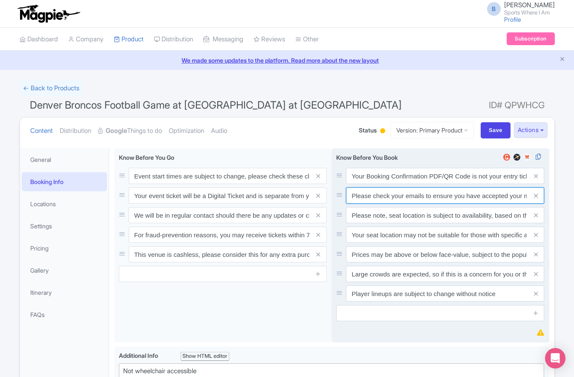
click at [409, 196] on input "Please check your emails to ensure you have accepted your mobile ticket prior t…" at bounding box center [445, 196] width 198 height 16
paste input "Entry tickets will be delivered via a digital ticketing provider selected by th…"
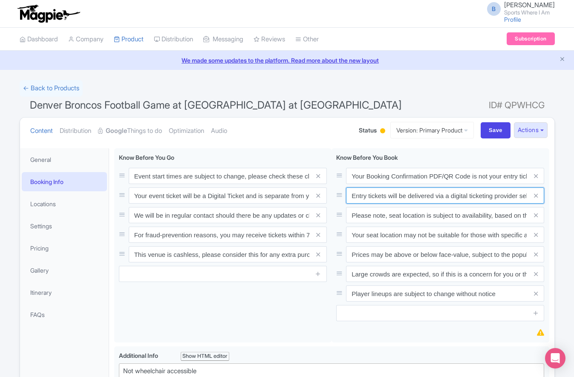
scroll to position [0, 269]
type input "Entry tickets will be delivered via a digital ticketing provider selected by th…"
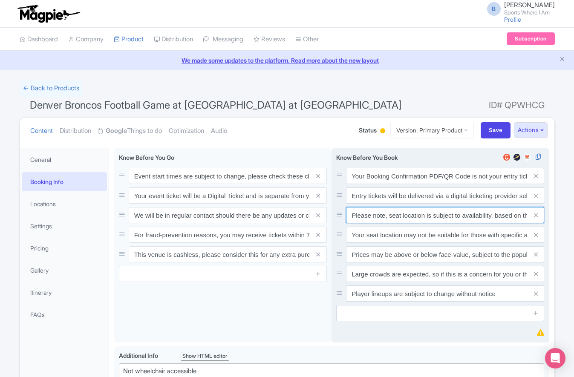
click at [394, 213] on input "Please note, seat location is subject to availability, based on the quantity of…" at bounding box center [445, 215] width 198 height 16
paste input "Ticket prices may be above or below face-value, subject to the popularity of th…"
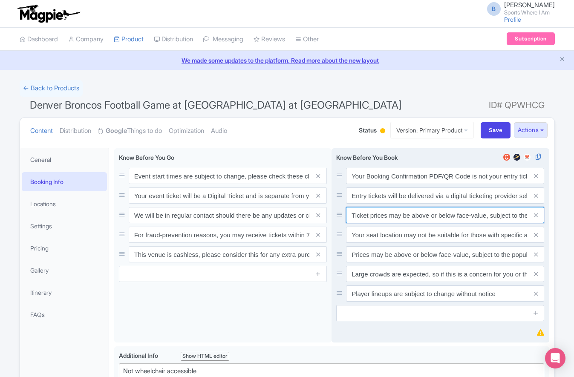
scroll to position [0, 130]
type input "Ticket prices may be above or below face-value, subject to the popularity of th…"
click at [536, 234] on icon at bounding box center [536, 235] width 4 height 6
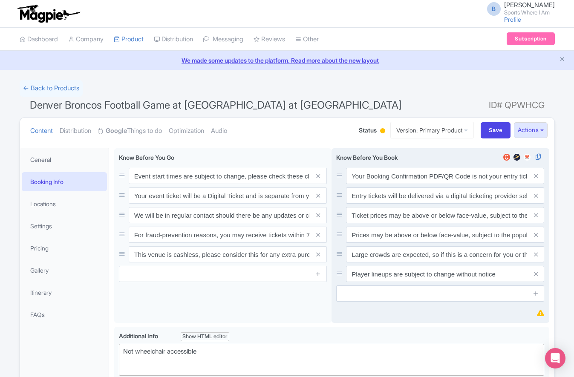
click at [536, 234] on icon at bounding box center [536, 235] width 4 height 6
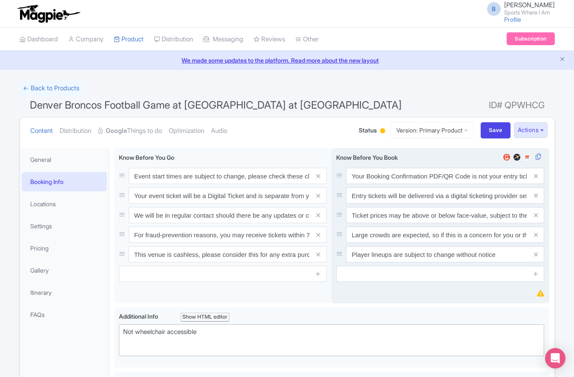
click at [536, 234] on icon at bounding box center [536, 235] width 4 height 6
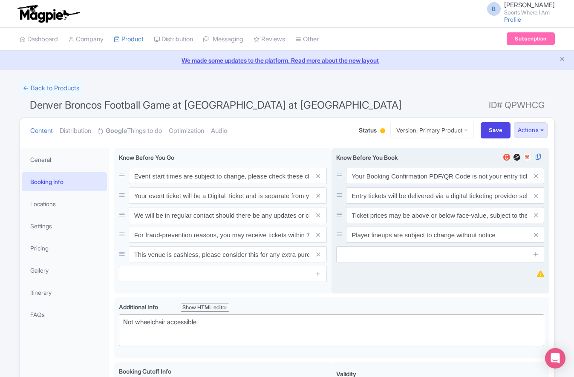
click at [536, 234] on icon at bounding box center [536, 235] width 4 height 6
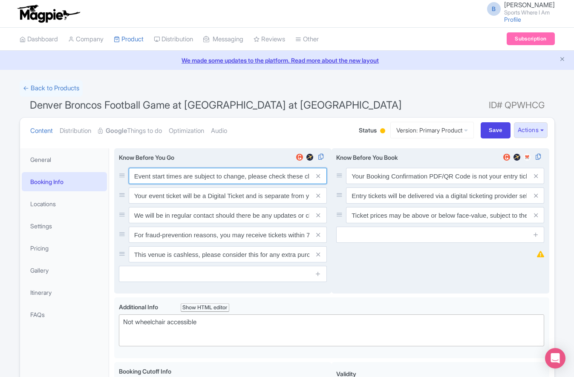
click at [228, 173] on input "Event start times are subject to change, please check these closer to the event…" at bounding box center [228, 176] width 198 height 16
paste input ". We will be in regular contact should there be any updates or changes ahead of…"
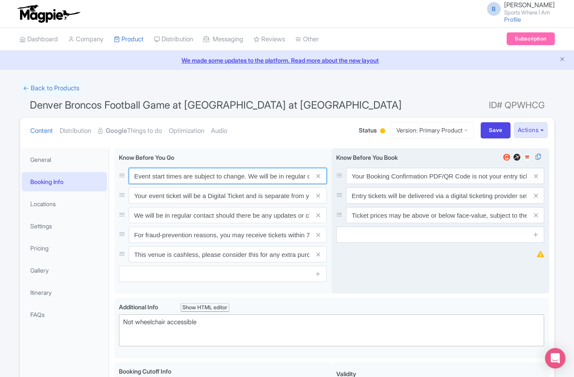
scroll to position [0, 194]
type input "Event start times are subject to change. We will be in regular contact should t…"
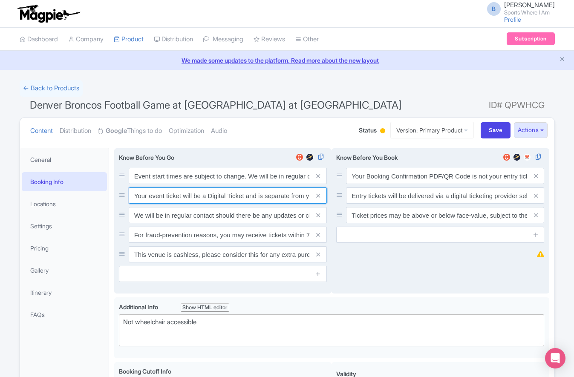
click at [230, 194] on input "Your event ticket will be a Digital Ticket and is separate from your booking co…" at bounding box center [228, 196] width 198 height 16
paste input "ntry"
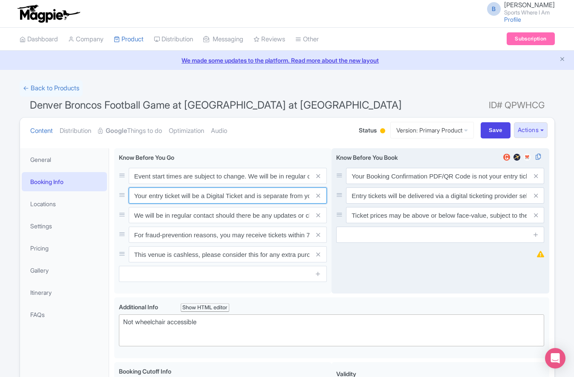
scroll to position [0, 70]
type input "Your entry ticket will be a Digital Ticket and is separate from your booking co…"
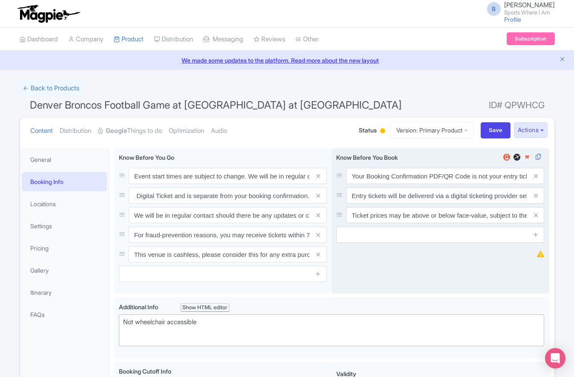
scroll to position [0, 0]
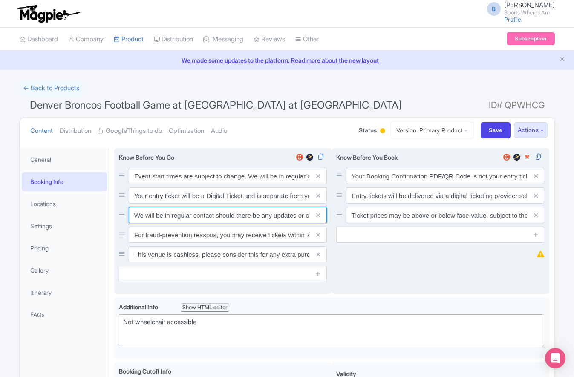
click at [219, 216] on input "We will be in regular contact should there be any updates or changes ahead of y…" at bounding box center [228, 215] width 198 height 16
paste input "For fraud-prevention reasons, most tickets are delivered between 1-3 days prior…"
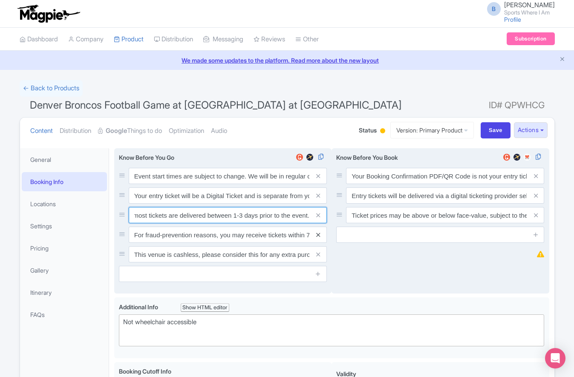
type input "For fraud-prevention reasons, most tickets are delivered between 1-3 days prior…"
click at [318, 232] on icon at bounding box center [318, 235] width 4 height 6
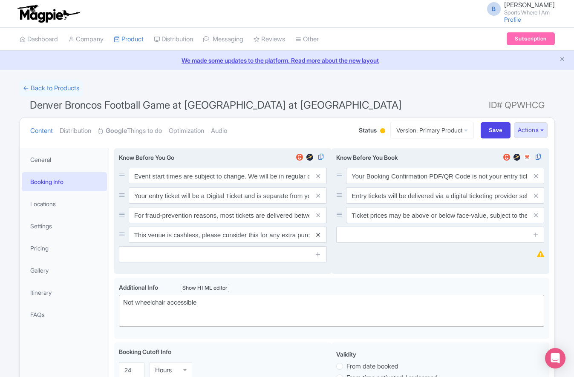
click at [318, 233] on icon at bounding box center [318, 235] width 4 height 6
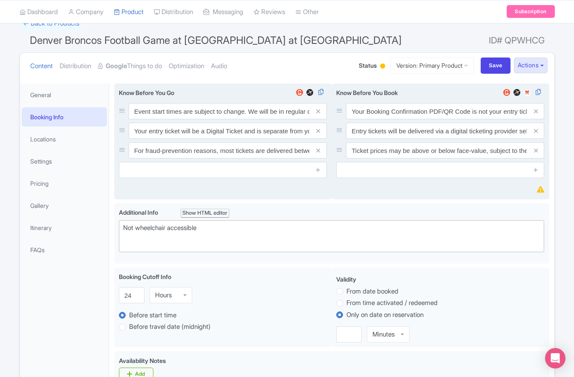
scroll to position [156, 0]
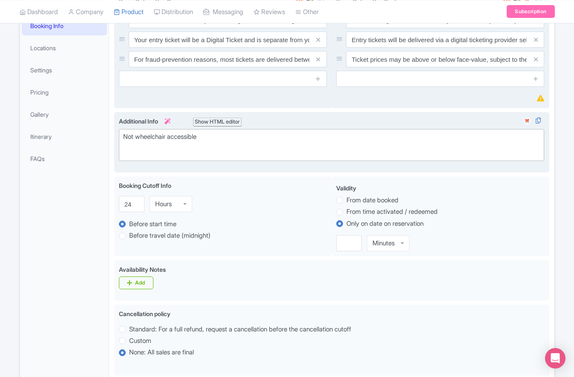
click at [182, 145] on div "Not wheelchair accessible" at bounding box center [331, 141] width 417 height 19
click at [173, 140] on div "Not wheelchair accessible" at bounding box center [331, 141] width 417 height 19
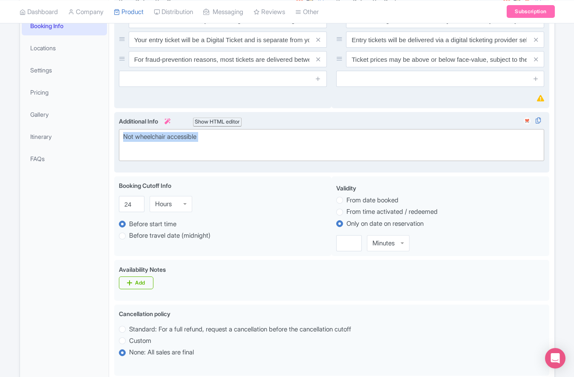
click at [173, 140] on div "Not wheelchair accessible" at bounding box center [331, 141] width 417 height 19
paste trix-editor "Short Side Upper: Located in the outer ring of seating in the higher tiers behi…"
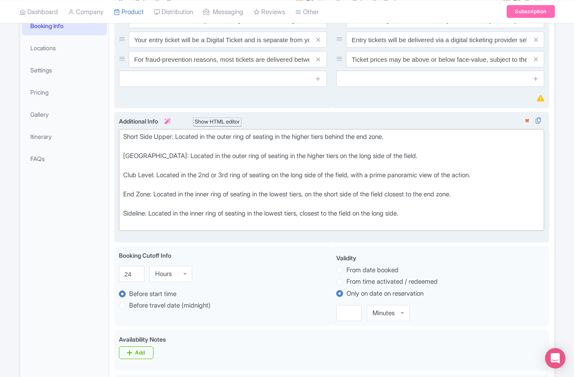
type trix-editor "<div>Short Side Upper: Located in the outer ring of seating in the higher tiers…"
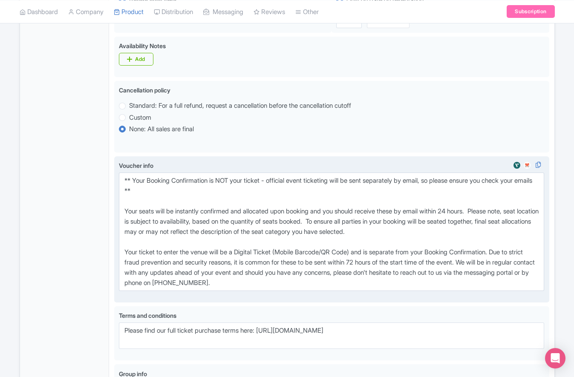
scroll to position [440, 0]
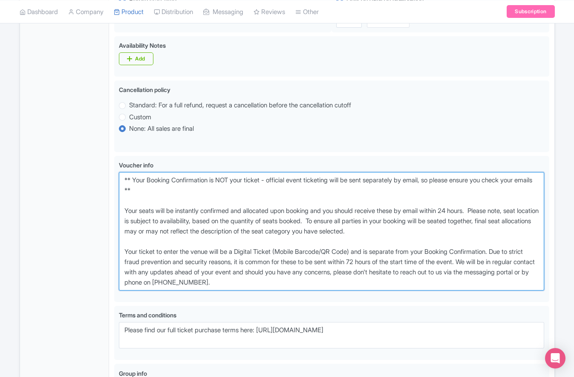
drag, startPoint x: 262, startPoint y: 269, endPoint x: 87, endPoint y: 176, distance: 197.4
click at [88, 176] on div "General Booking Info Locations Settings Pricing Gallery Itinerary FAQs Event st…" at bounding box center [287, 78] width 535 height 751
paste textarea "entry ticket - official event ticketing will be sent separately by email, so pl…"
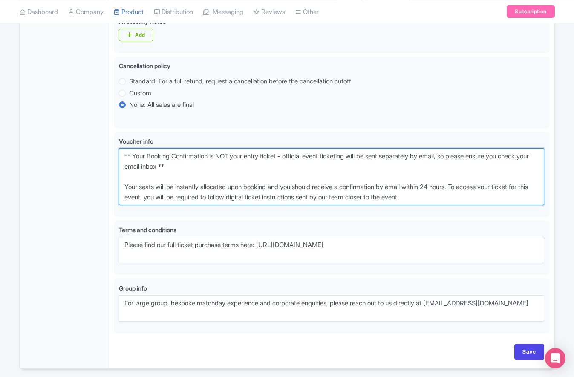
scroll to position [492, 0]
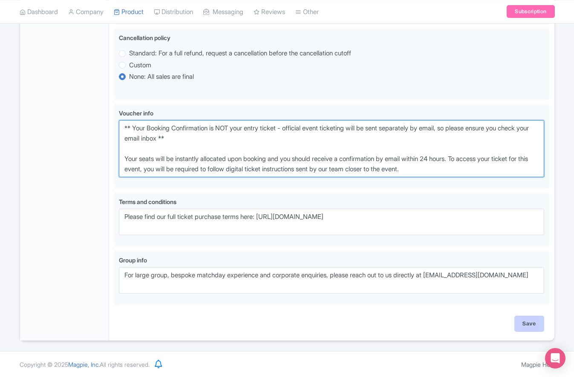
type textarea "** Your Booking Confirmation is NOT your entry ticket - official event ticketin…"
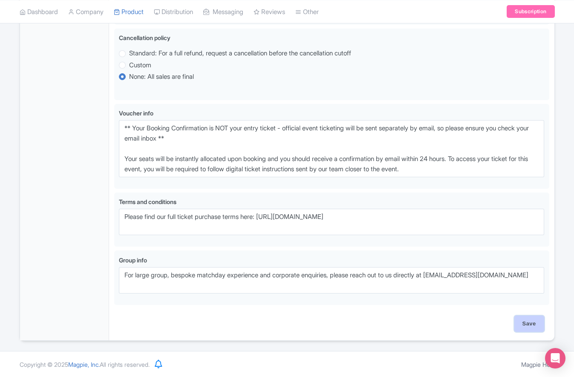
click at [533, 323] on input "Save" at bounding box center [529, 324] width 30 height 16
type input "Saving..."
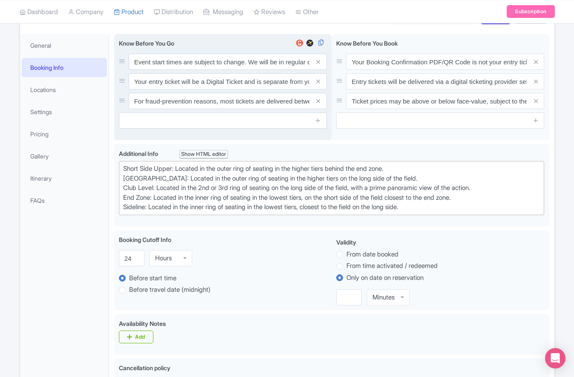
scroll to position [19, 0]
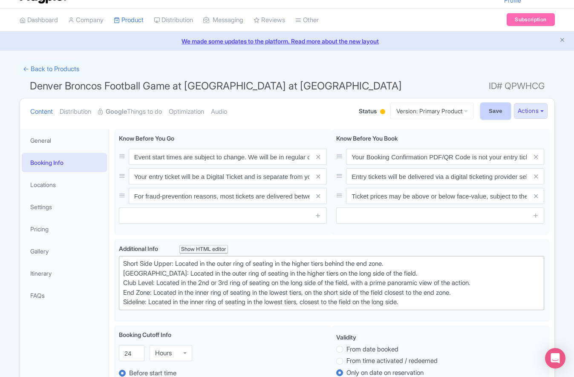
click at [501, 115] on input "Save" at bounding box center [496, 111] width 30 height 16
type input "Saving..."
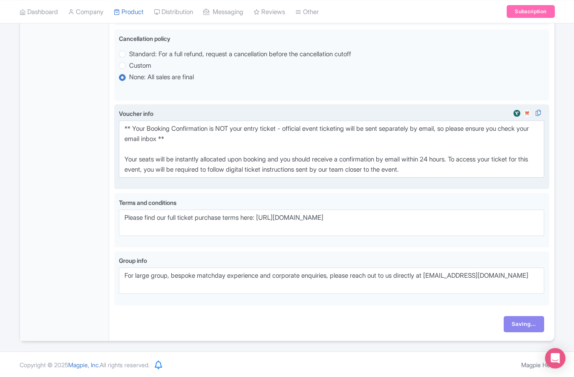
scroll to position [444, 0]
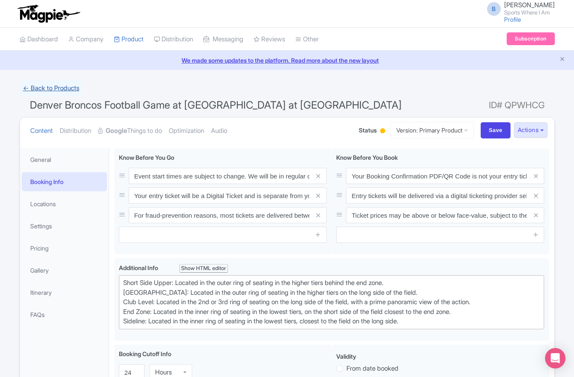
click at [54, 85] on link "← Back to Products" at bounding box center [51, 88] width 63 height 17
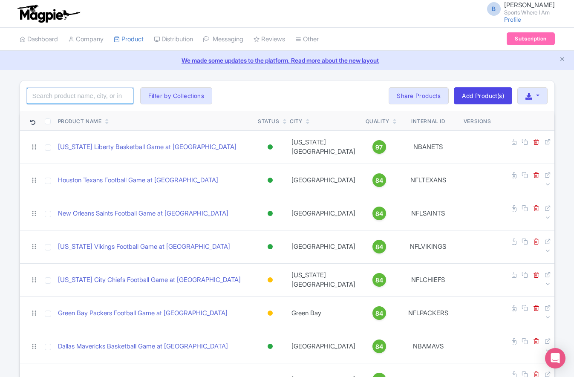
click at [100, 90] on input "search" at bounding box center [80, 96] width 107 height 16
type input "colts"
click button "Search" at bounding box center [0, 0] width 0 height 0
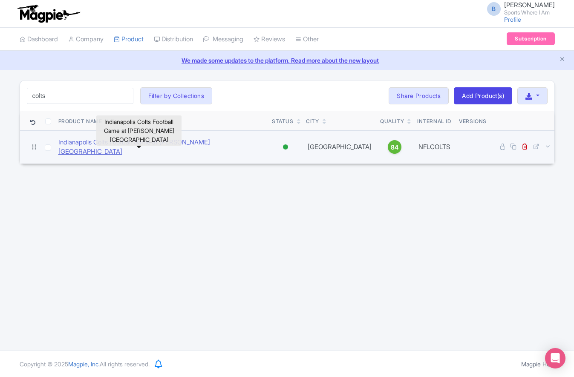
click at [134, 144] on link "Indianapolis Colts Football Game at [PERSON_NAME][GEOGRAPHIC_DATA]" at bounding box center [161, 147] width 207 height 19
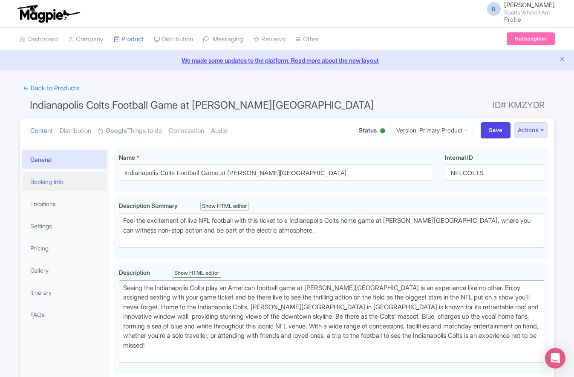
click at [65, 187] on link "Booking Info" at bounding box center [64, 181] width 85 height 19
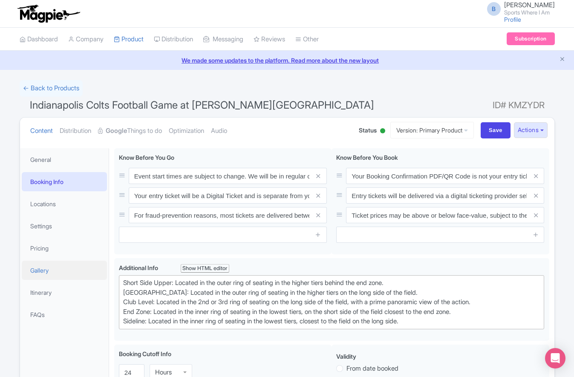
click at [67, 270] on link "Gallery" at bounding box center [64, 270] width 85 height 19
